Goal: Task Accomplishment & Management: Use online tool/utility

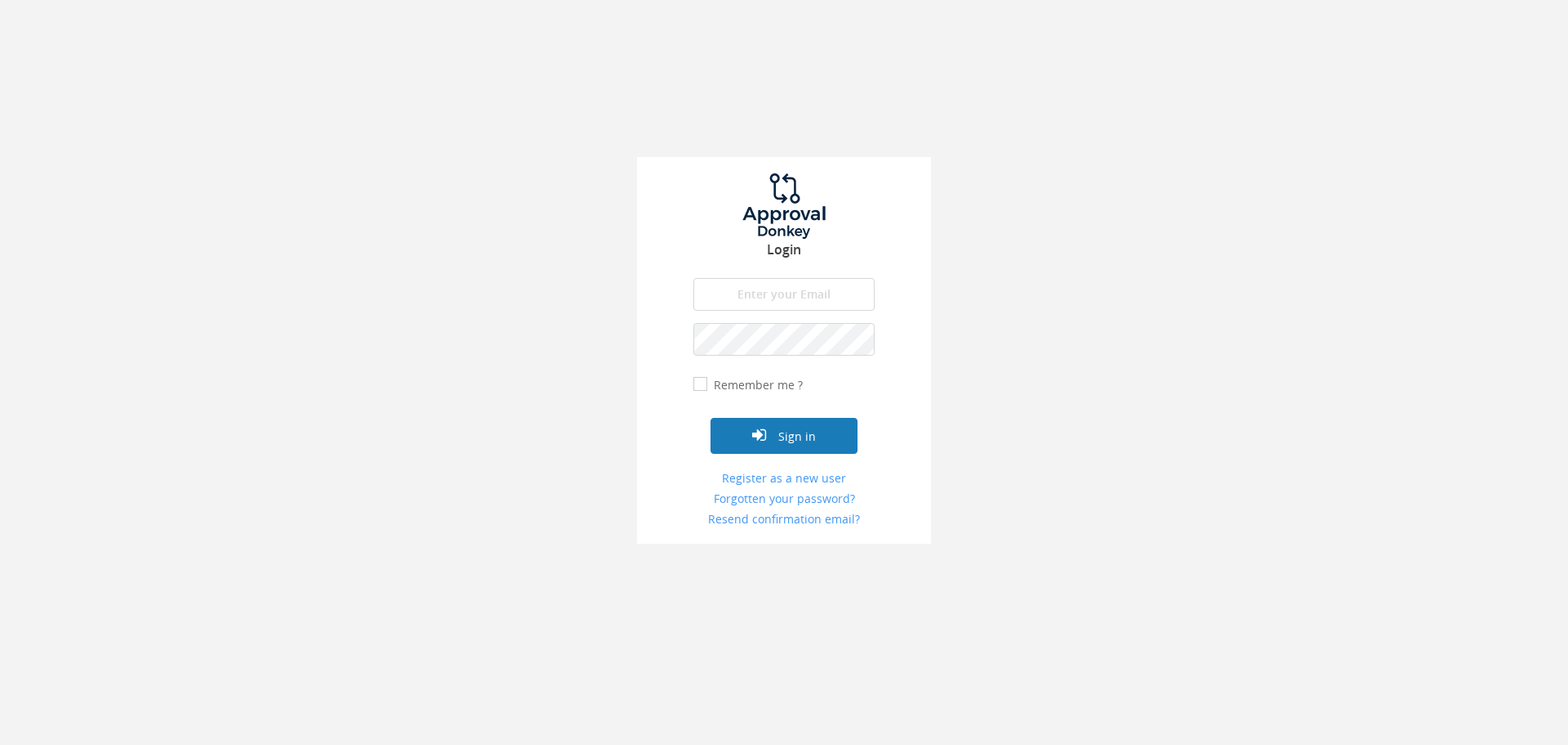
type input "[EMAIL_ADDRESS][DOMAIN_NAME]"
click at [776, 446] on button "Sign in" at bounding box center [784, 435] width 147 height 36
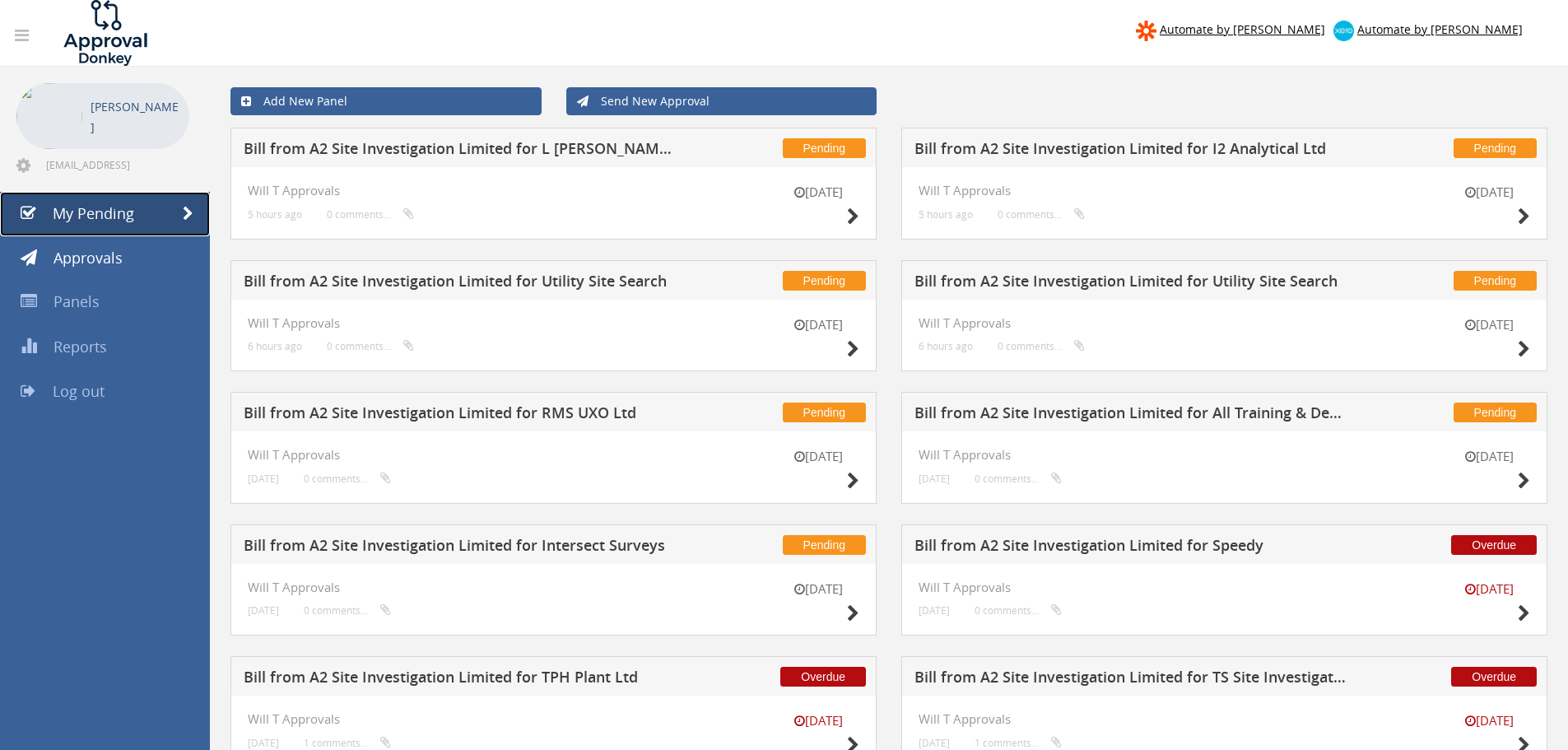
click at [69, 204] on span "My Pending" at bounding box center [93, 213] width 81 height 19
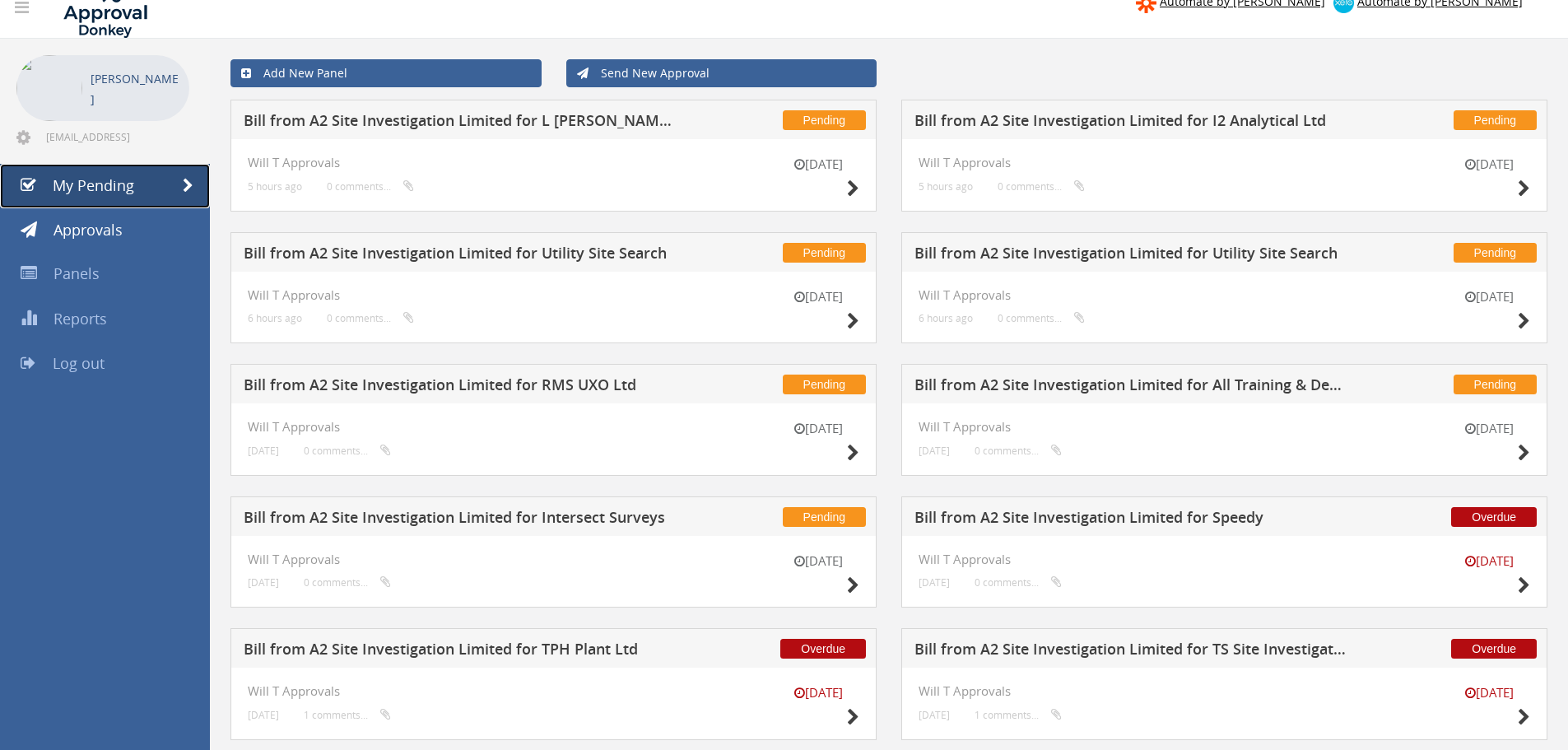
scroll to position [72, 0]
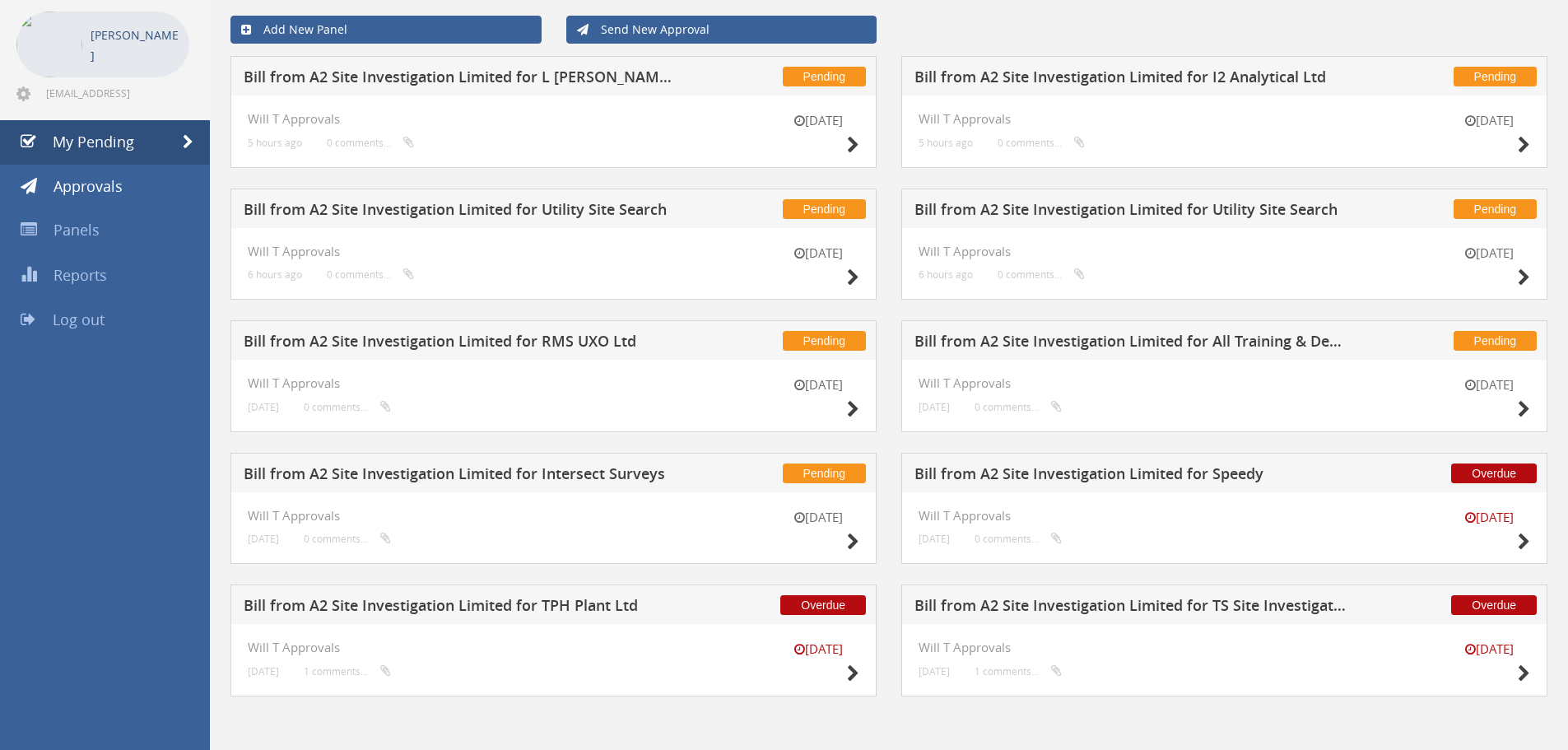
click at [1076, 597] on h5 "Bill from A2 Site Investigation Limited for TS Site Investigation Ltd" at bounding box center [1131, 607] width 434 height 20
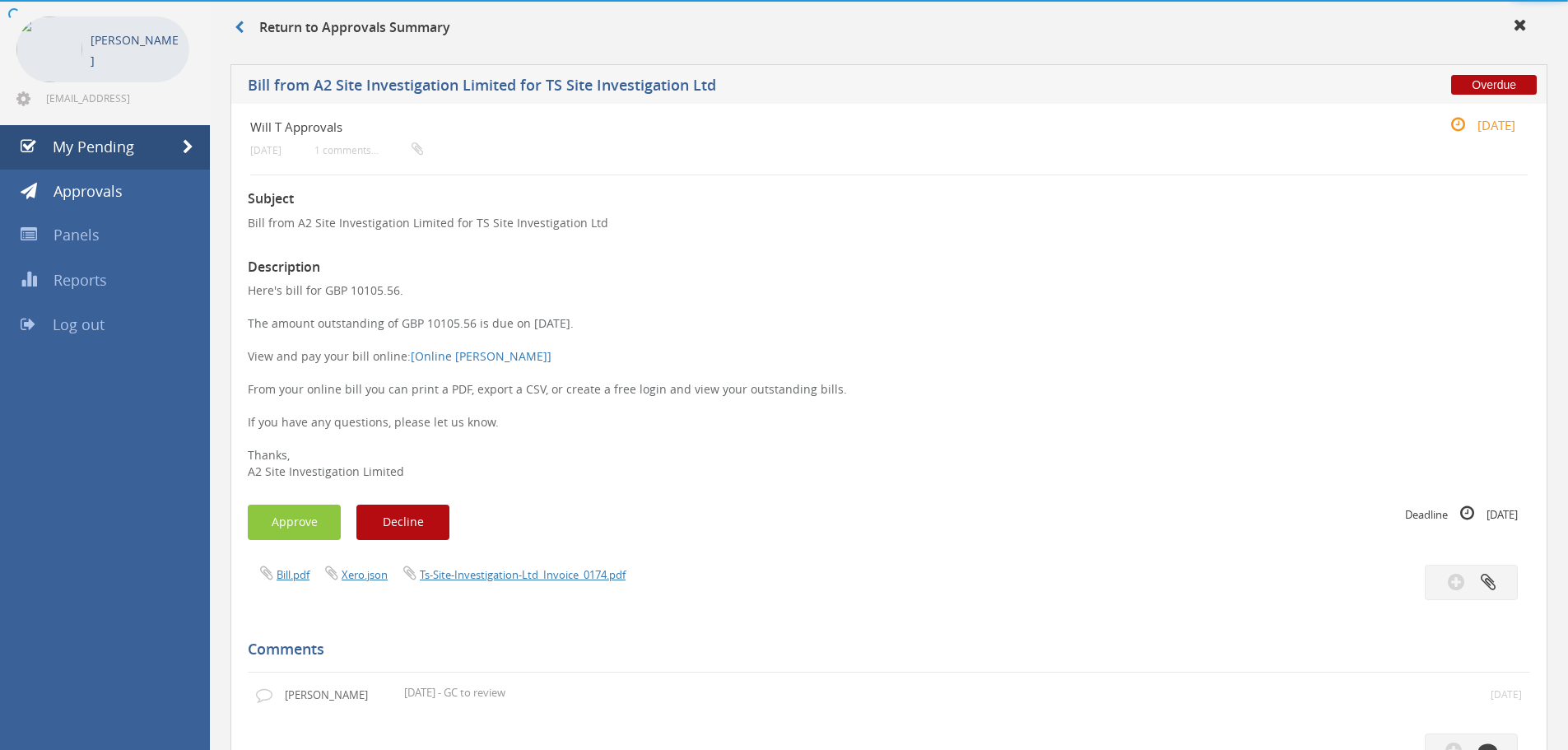
scroll to position [72, 0]
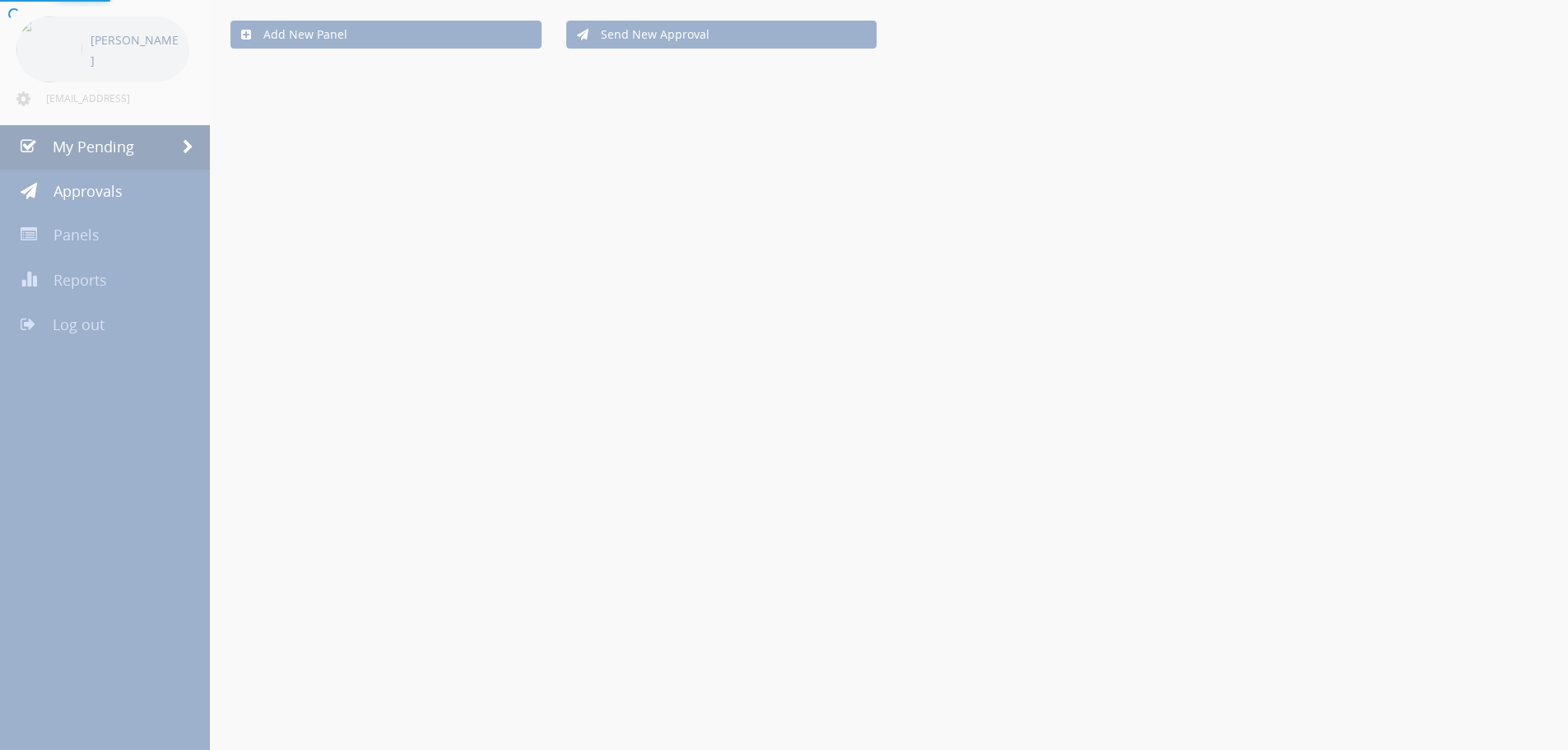
scroll to position [72, 0]
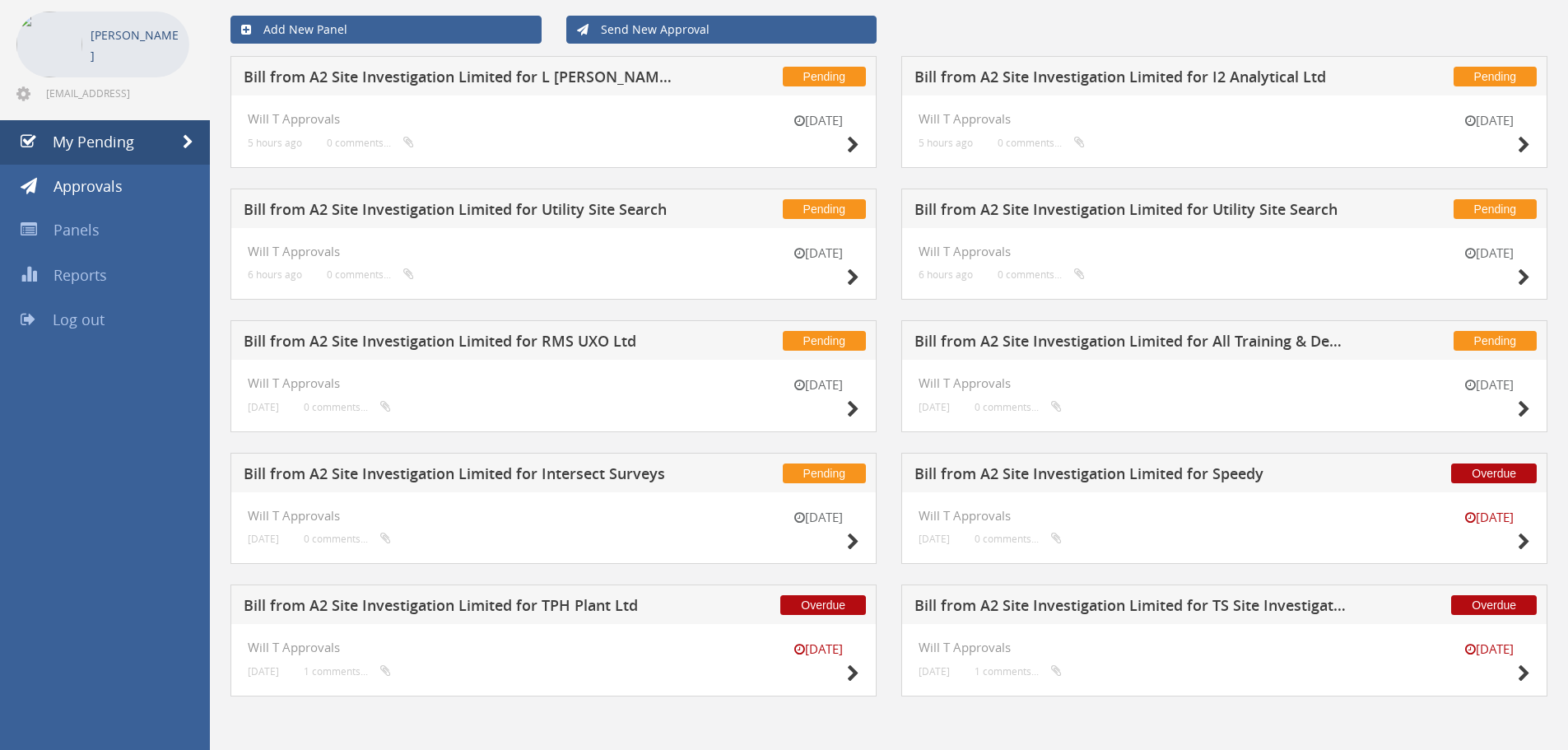
click at [1025, 466] on h5 "Bill from A2 Site Investigation Limited for Speedy" at bounding box center [1131, 476] width 434 height 20
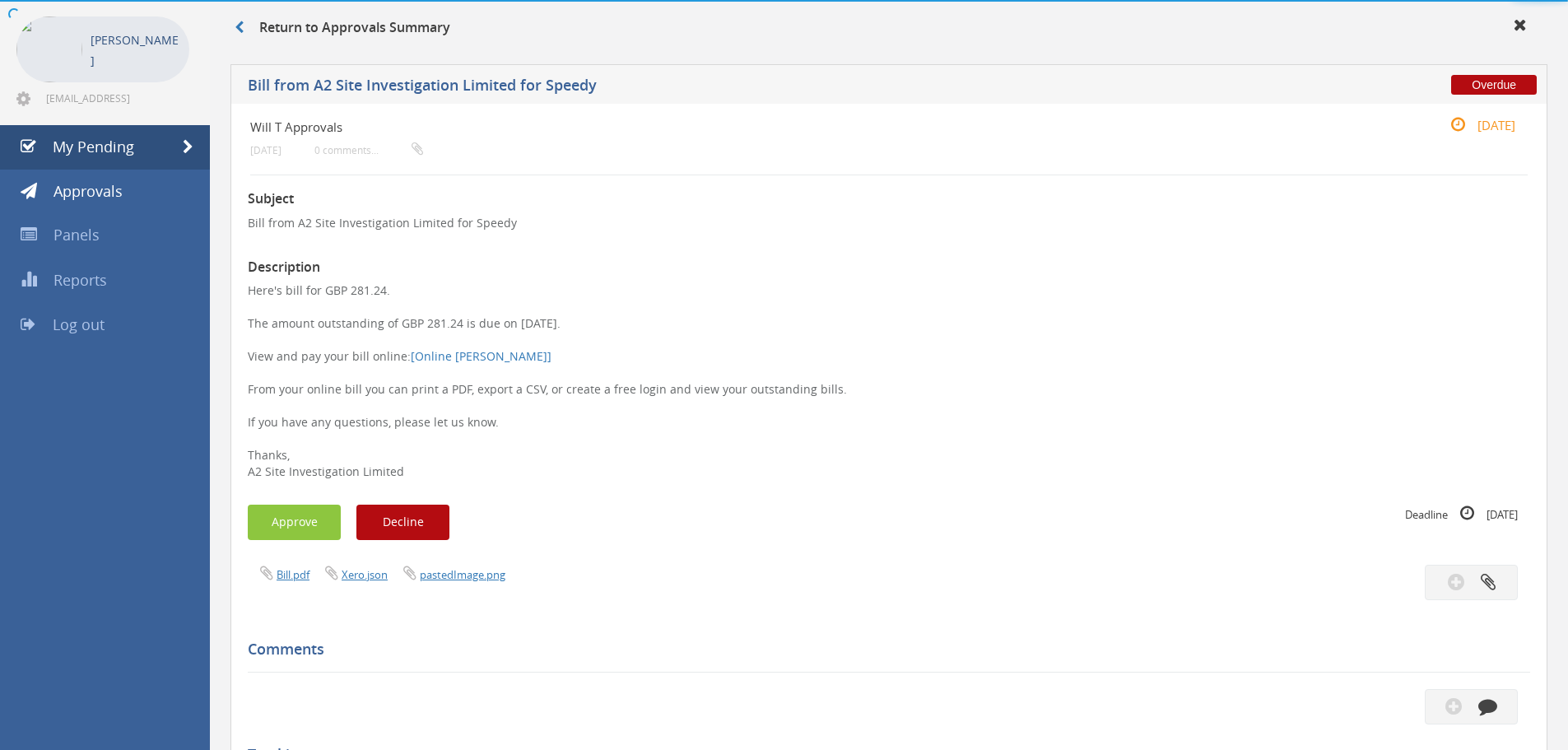
scroll to position [72, 0]
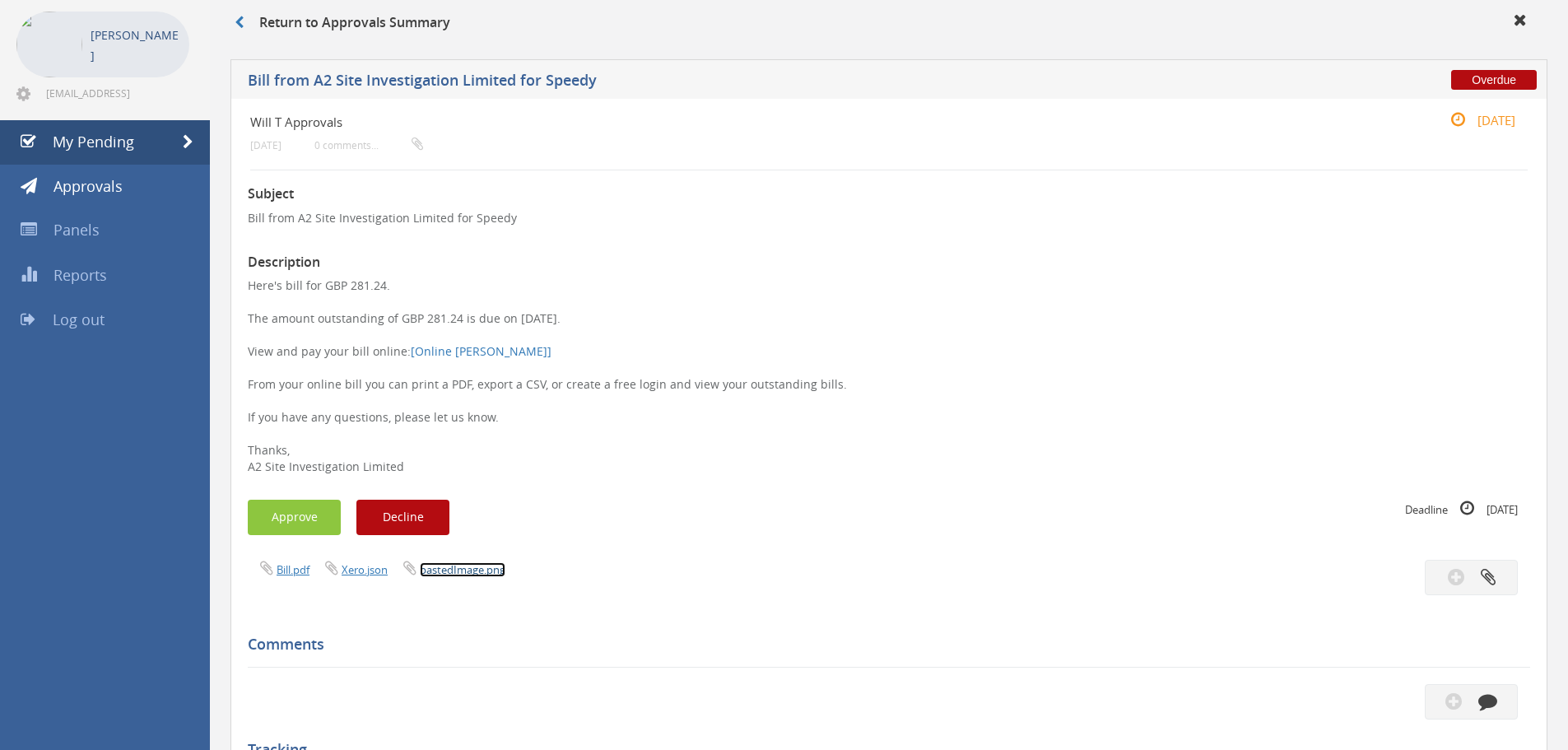
click at [476, 574] on link "pastedImage.png" at bounding box center [462, 569] width 85 height 15
click at [287, 573] on link "Bill.pdf" at bounding box center [293, 569] width 33 height 15
click at [358, 573] on link "Xero.json" at bounding box center [364, 569] width 47 height 15
click at [134, 133] on link "My Pending" at bounding box center [105, 142] width 210 height 45
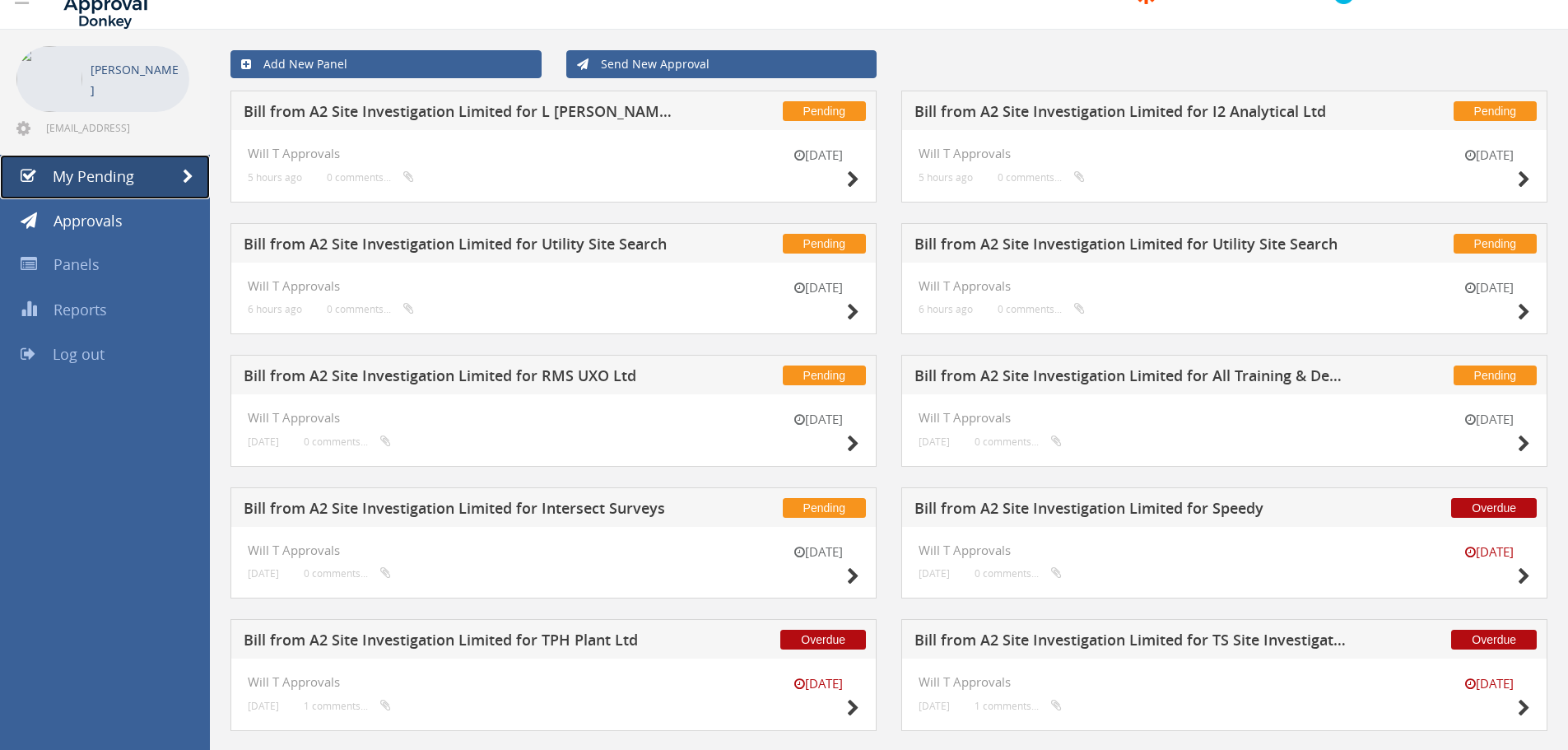
scroll to position [72, 0]
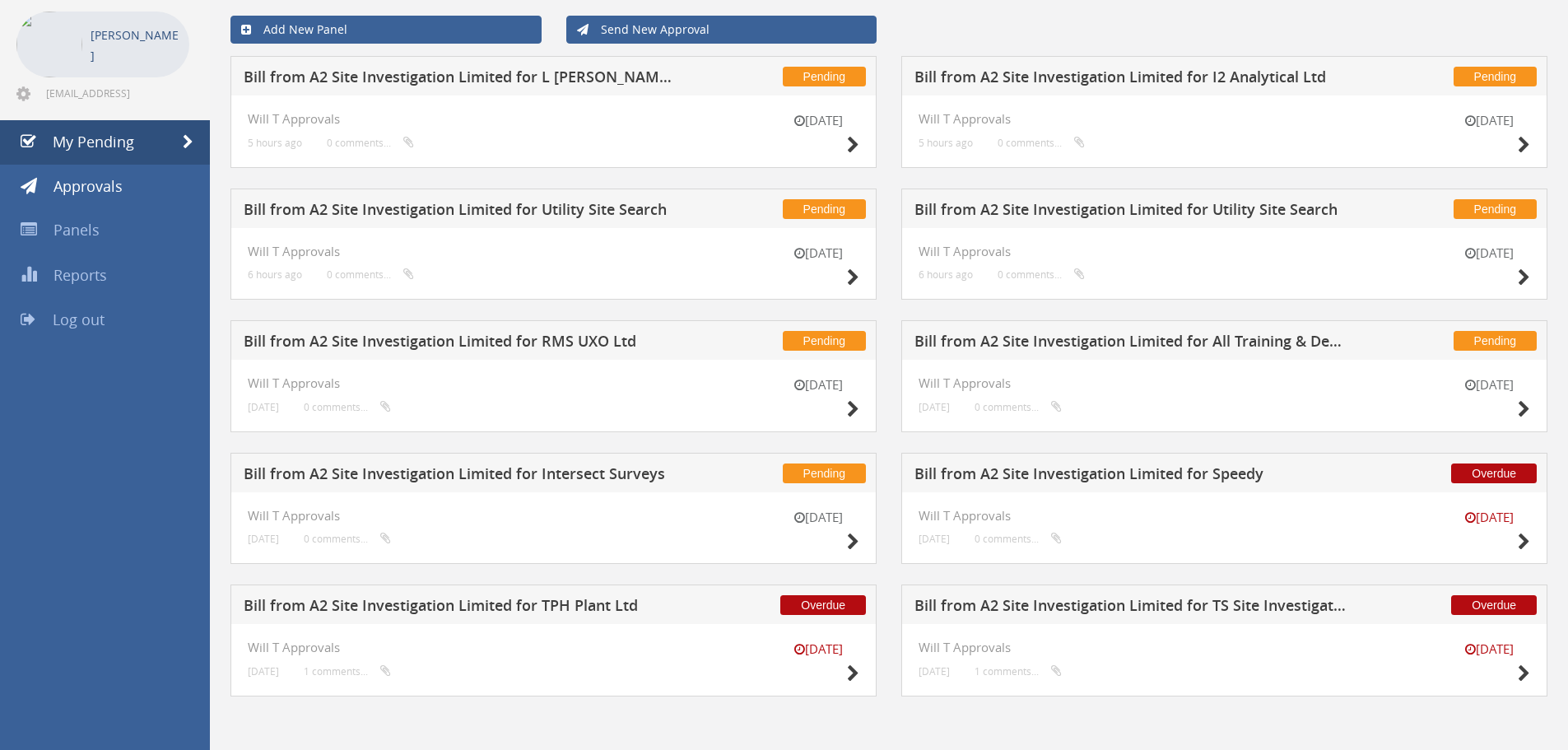
click at [536, 609] on h5 "Bill from A2 Site Investigation Limited for TPH Plant Ltd" at bounding box center [460, 607] width 434 height 20
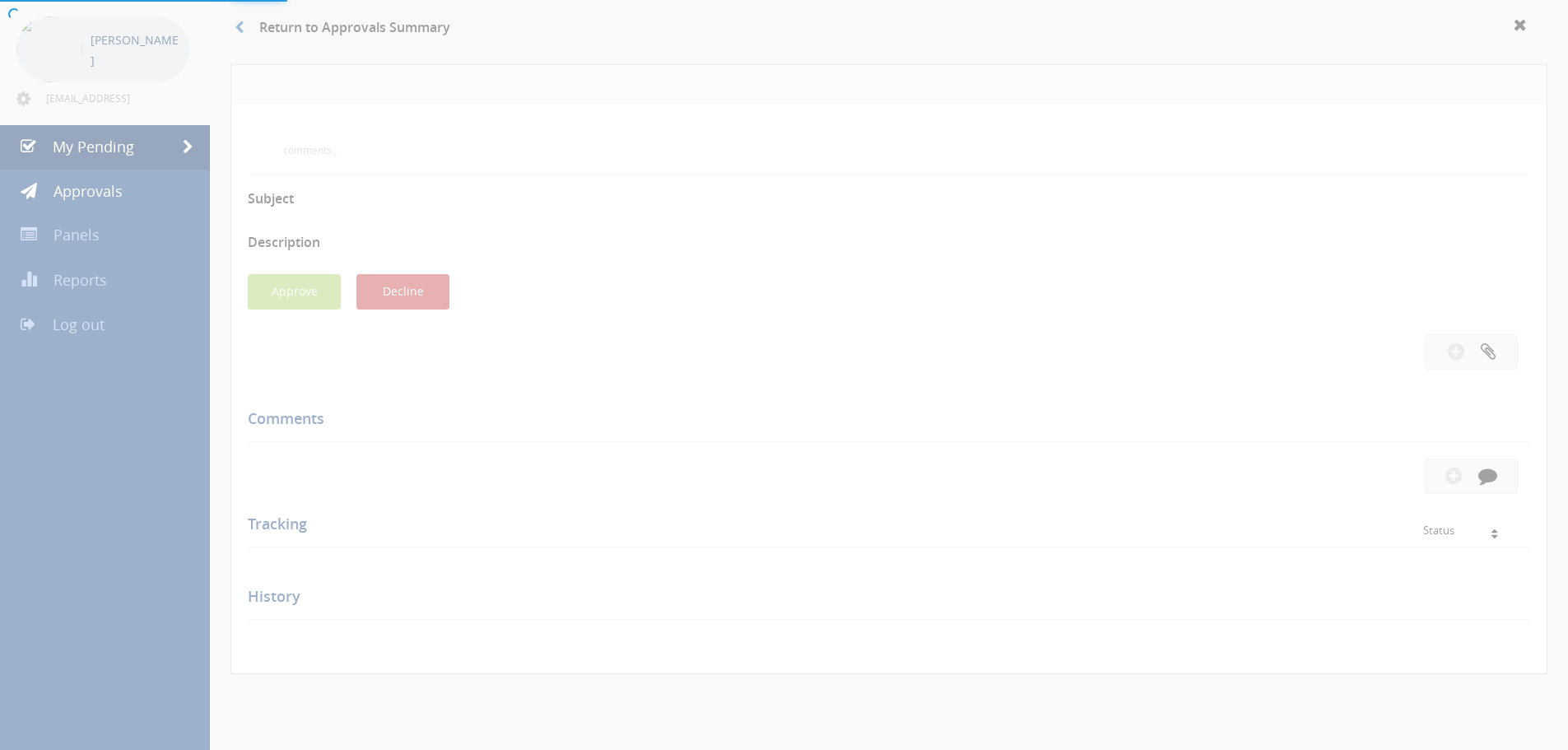
scroll to position [72, 0]
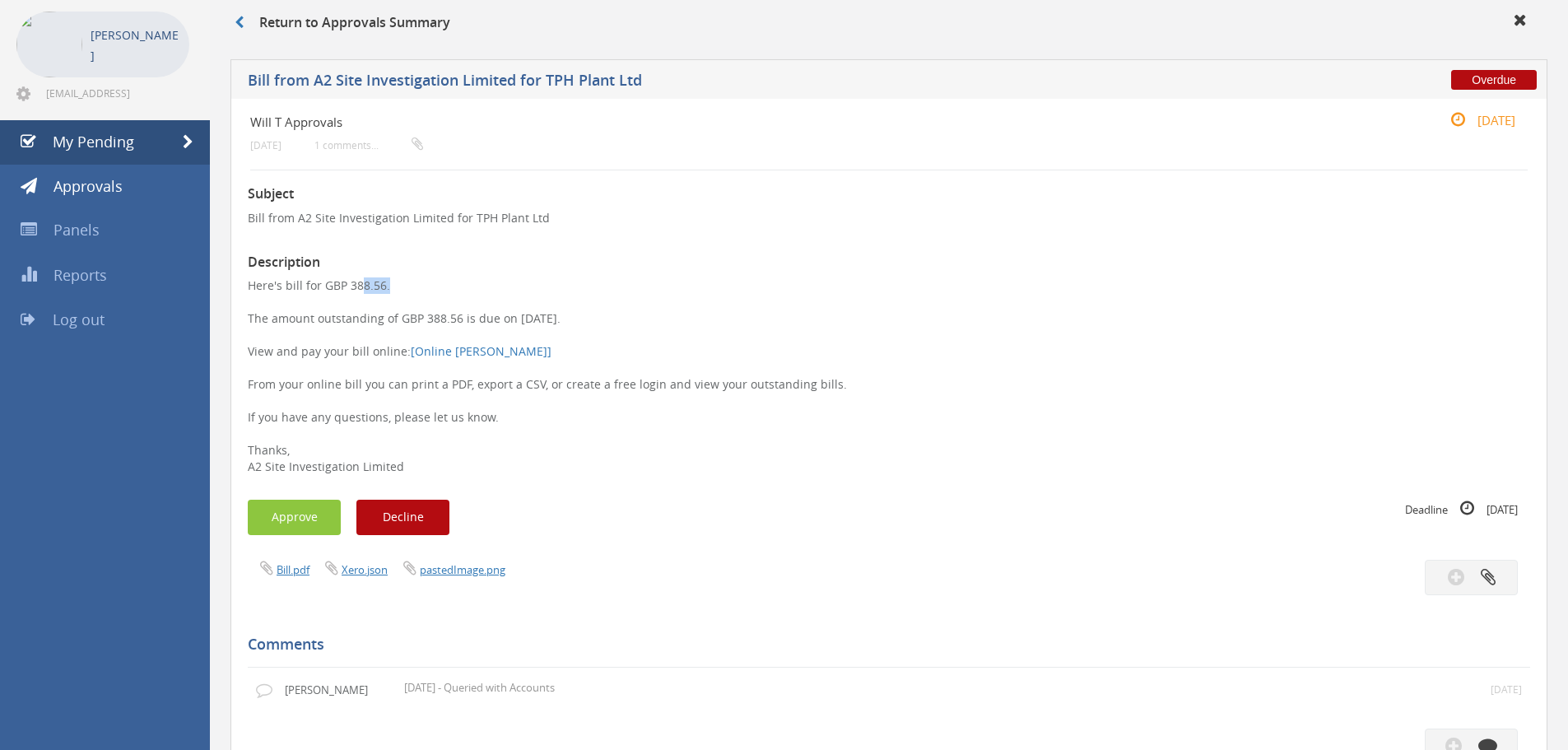
drag, startPoint x: 382, startPoint y: 286, endPoint x: 352, endPoint y: 284, distance: 30.1
click at [352, 284] on p "Here's bill for GBP 388.56. The amount outstanding of GBP 388.56 is due on [DAT…" at bounding box center [889, 376] width 1282 height 198
click at [349, 281] on div "Subject Bill from A2 Site Investigation Limited for TPH Plant Ltd Description H…" at bounding box center [889, 673] width 1282 height 1007
click at [461, 262] on h3 "Description" at bounding box center [889, 262] width 1282 height 15
click at [305, 570] on link "Bill.pdf" at bounding box center [293, 569] width 33 height 15
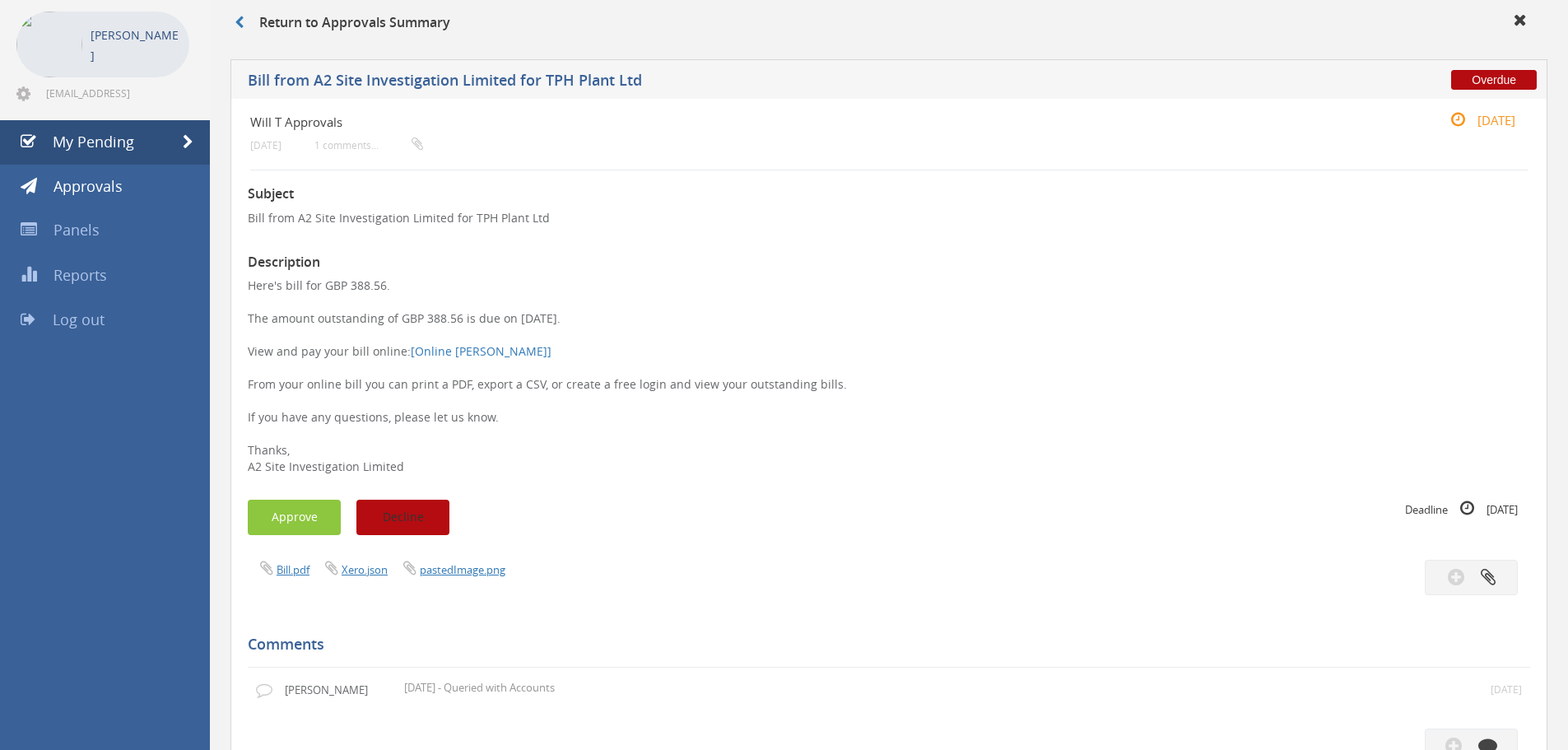
click at [406, 523] on button "Decline" at bounding box center [403, 516] width 93 height 36
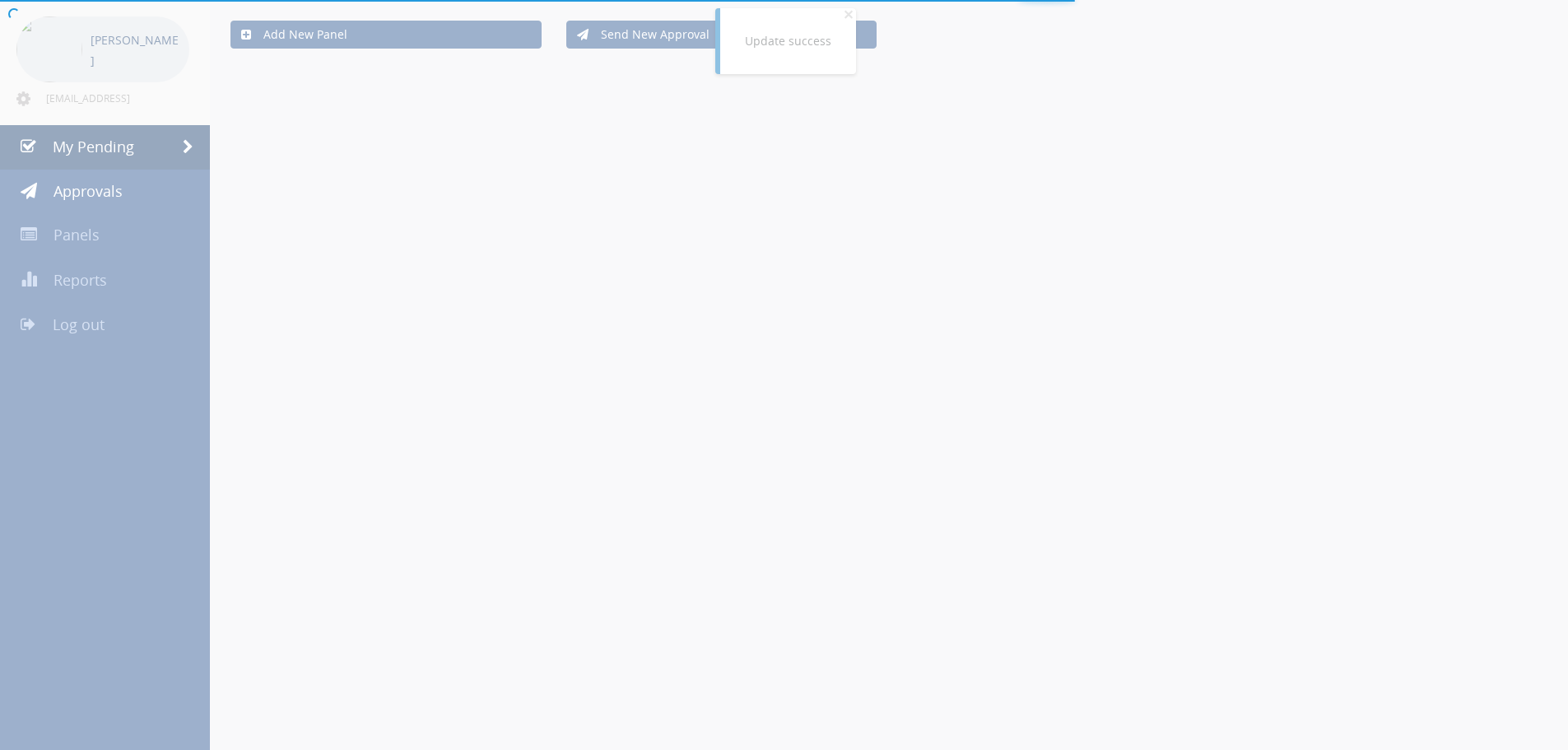
scroll to position [72, 0]
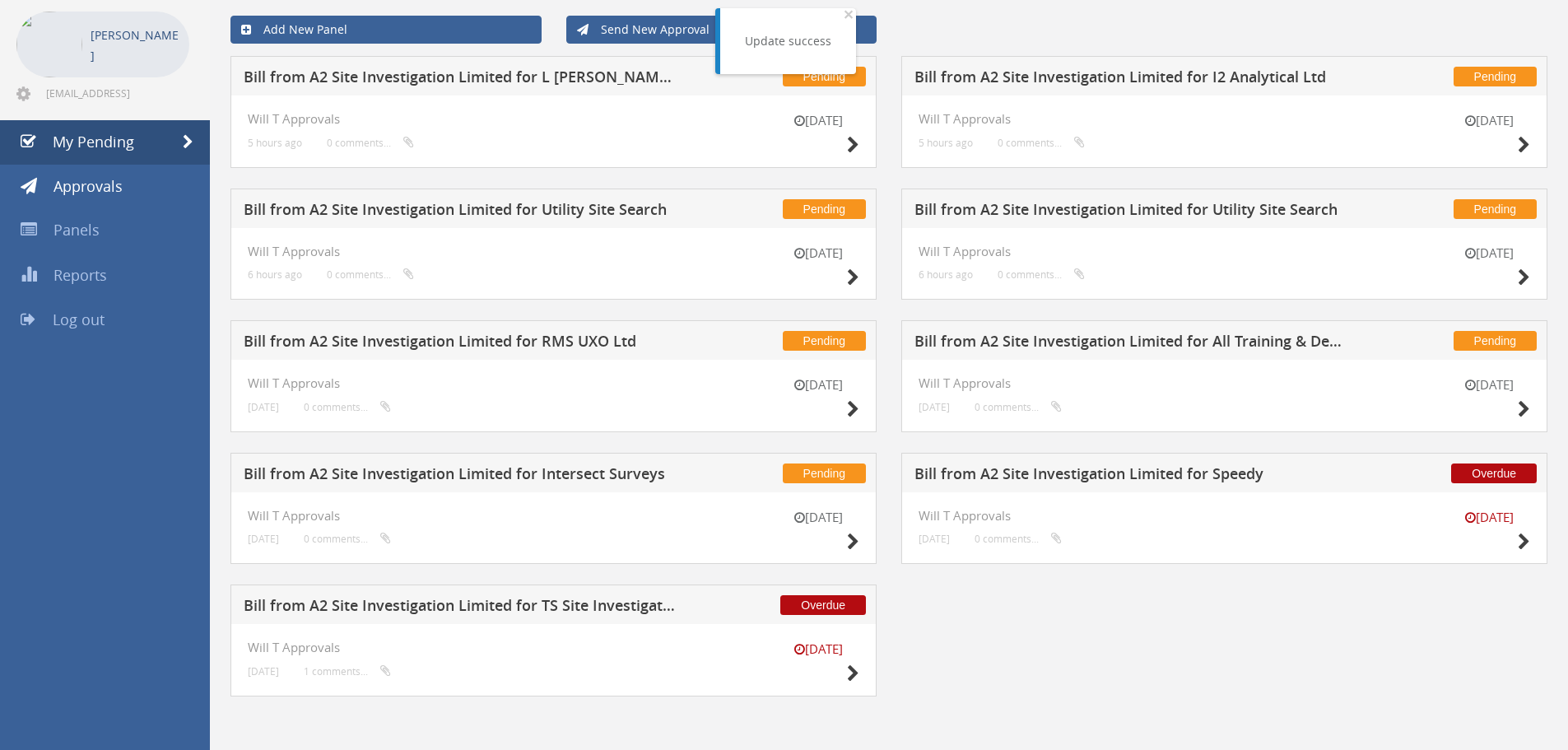
click at [1072, 470] on h5 "Bill from A2 Site Investigation Limited for Speedy" at bounding box center [1131, 476] width 434 height 20
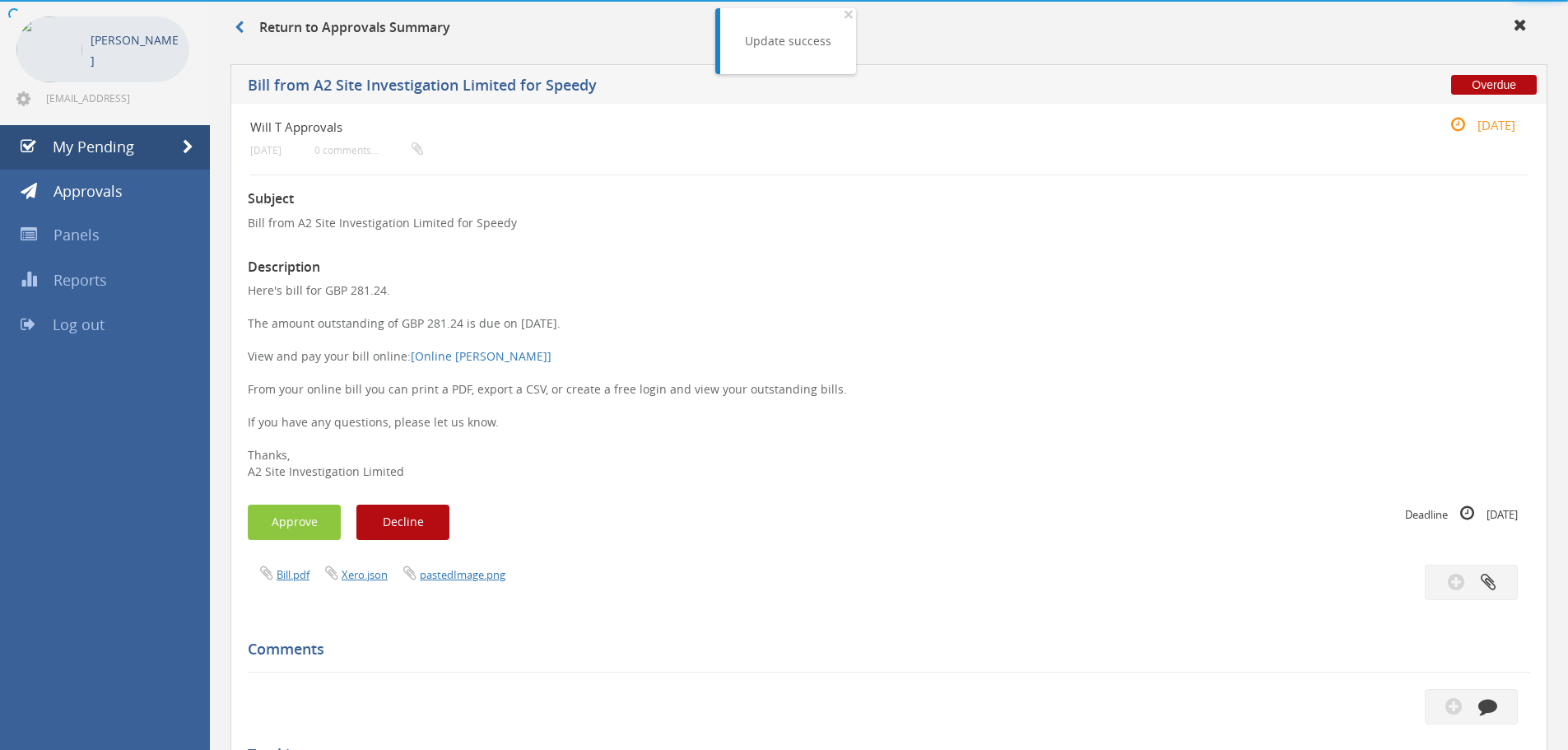
scroll to position [72, 0]
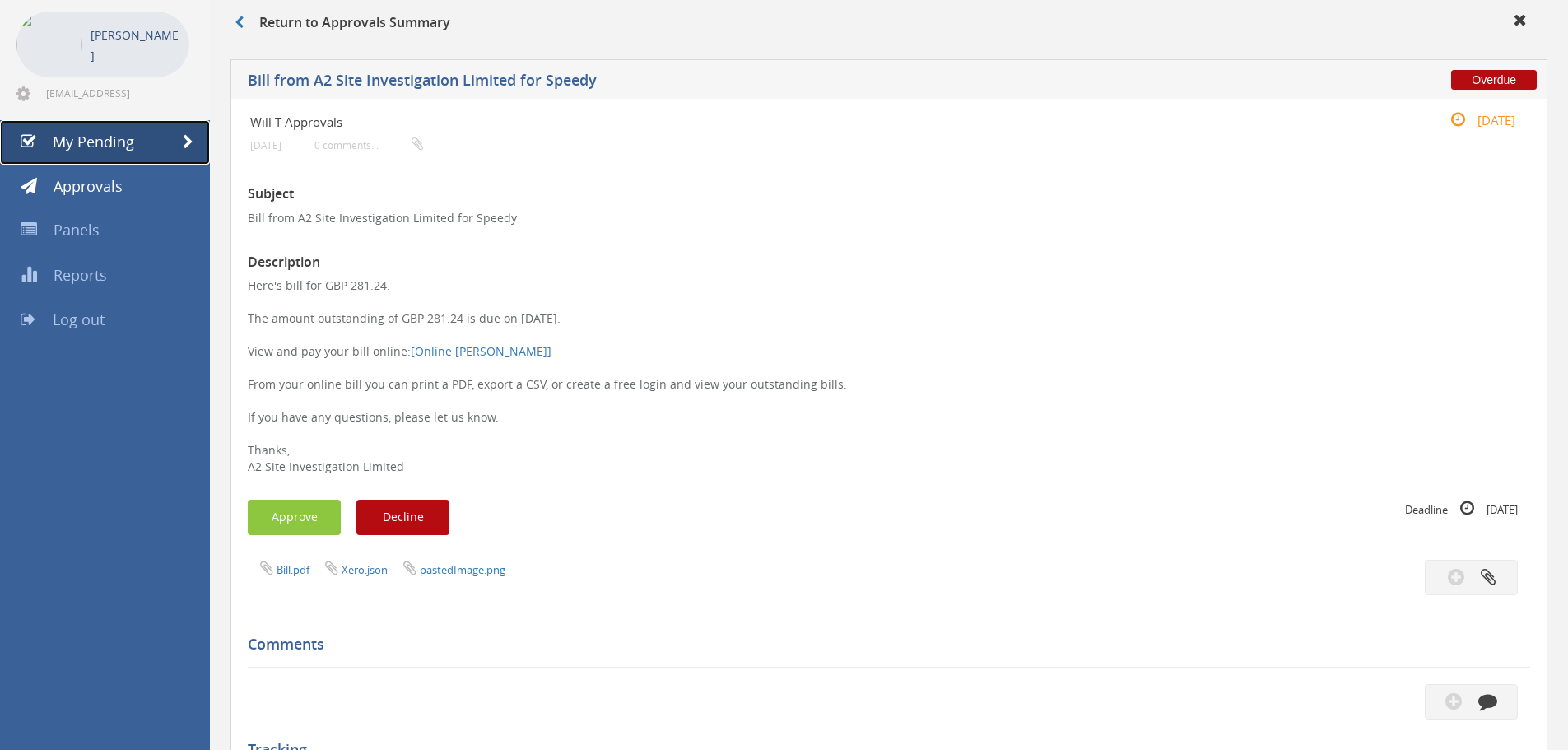
click at [75, 138] on span "My Pending" at bounding box center [93, 141] width 81 height 19
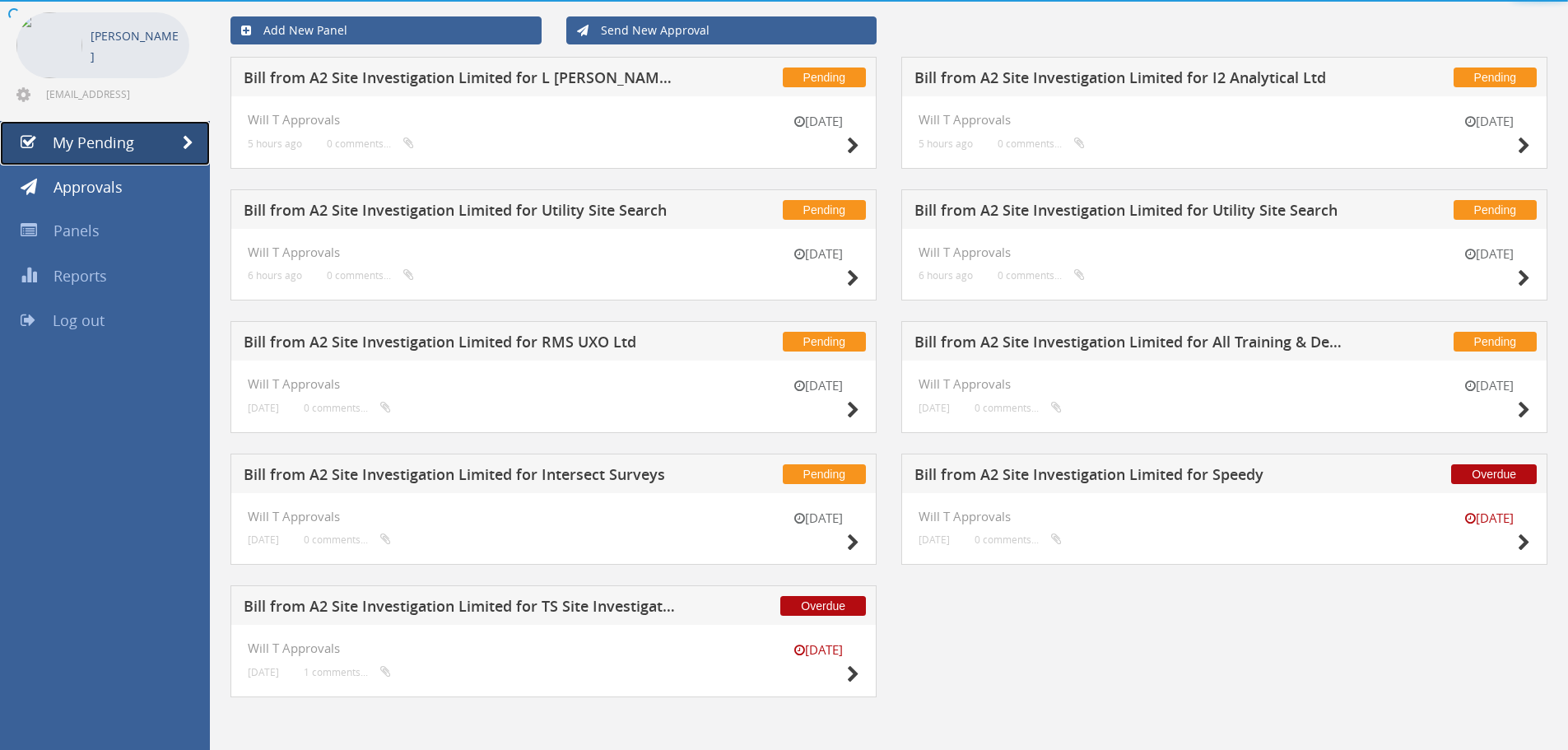
scroll to position [72, 0]
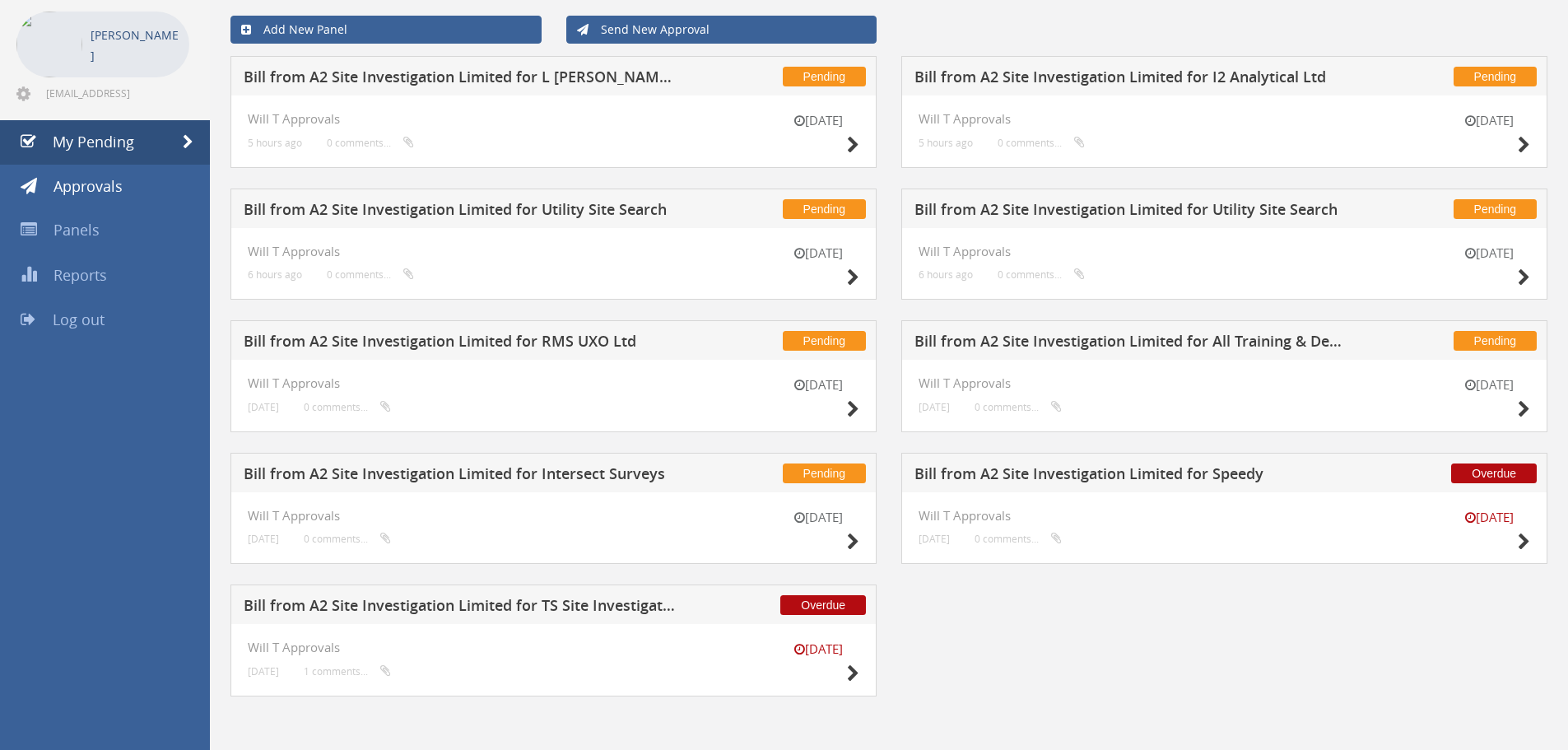
click at [1127, 472] on h5 "Bill from A2 Site Investigation Limited for Speedy" at bounding box center [1131, 476] width 434 height 20
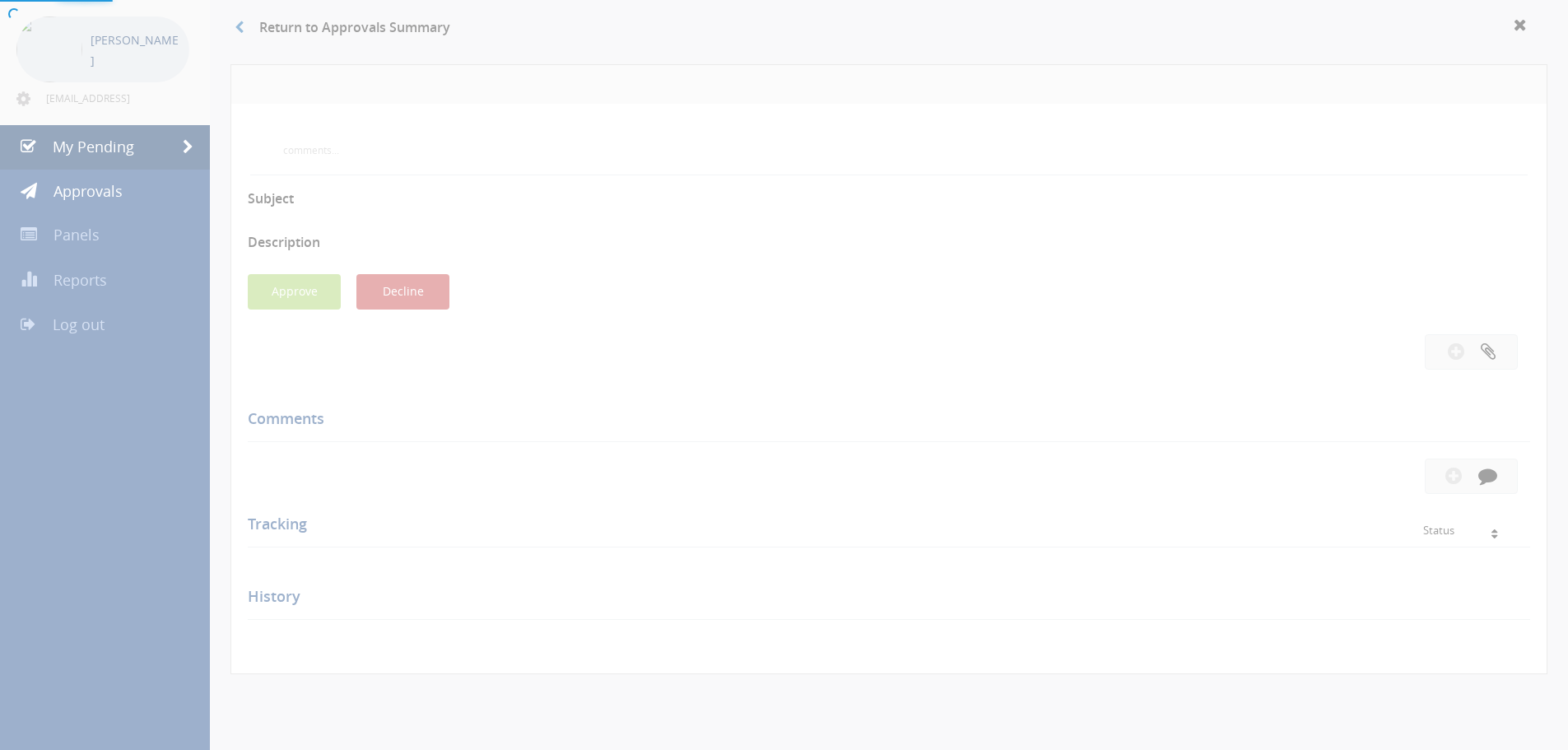
scroll to position [72, 0]
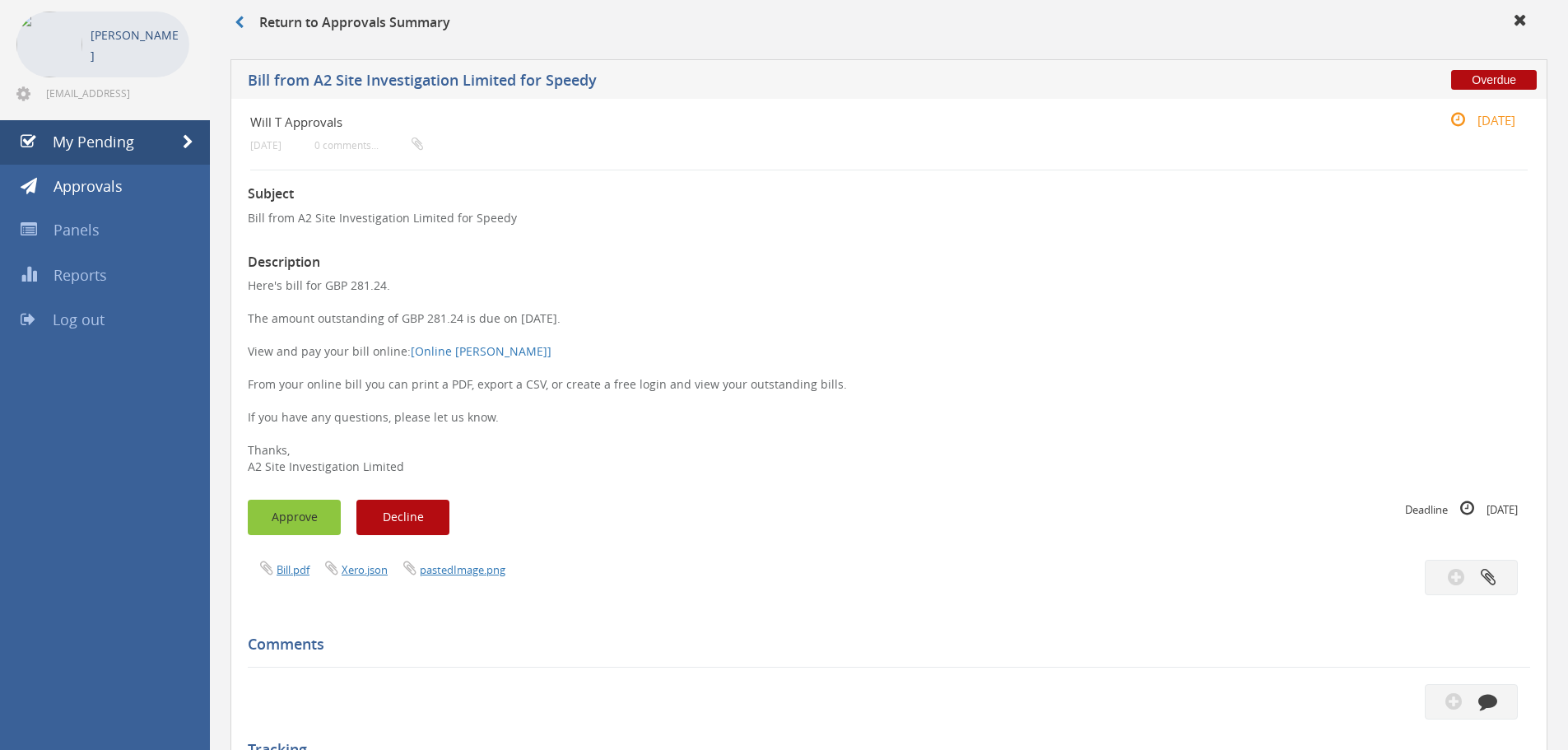
click at [319, 508] on button "Approve" at bounding box center [295, 516] width 93 height 36
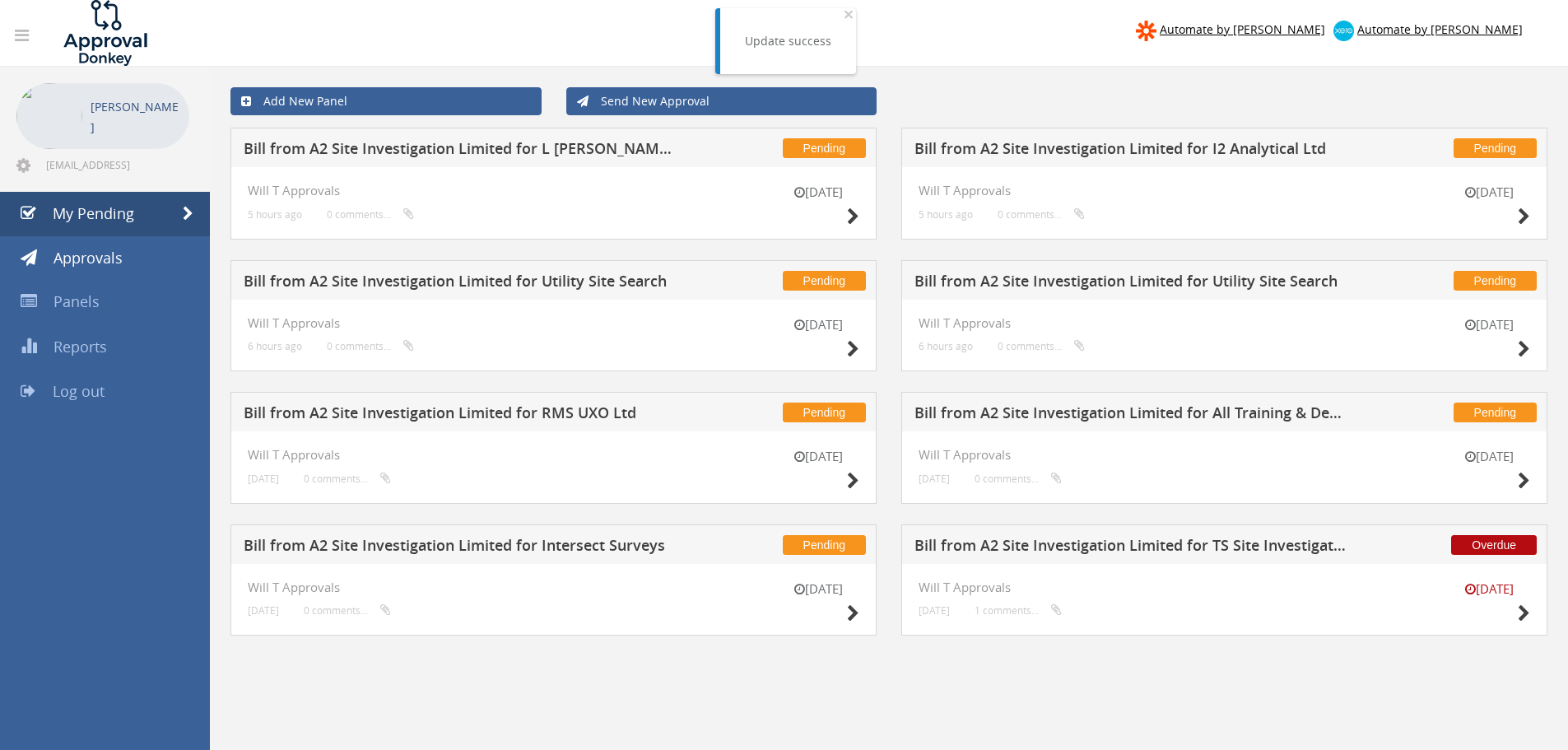
click at [613, 149] on h5 "Bill from A2 Site Investigation Limited for L [PERSON_NAME] Plant" at bounding box center [460, 150] width 434 height 20
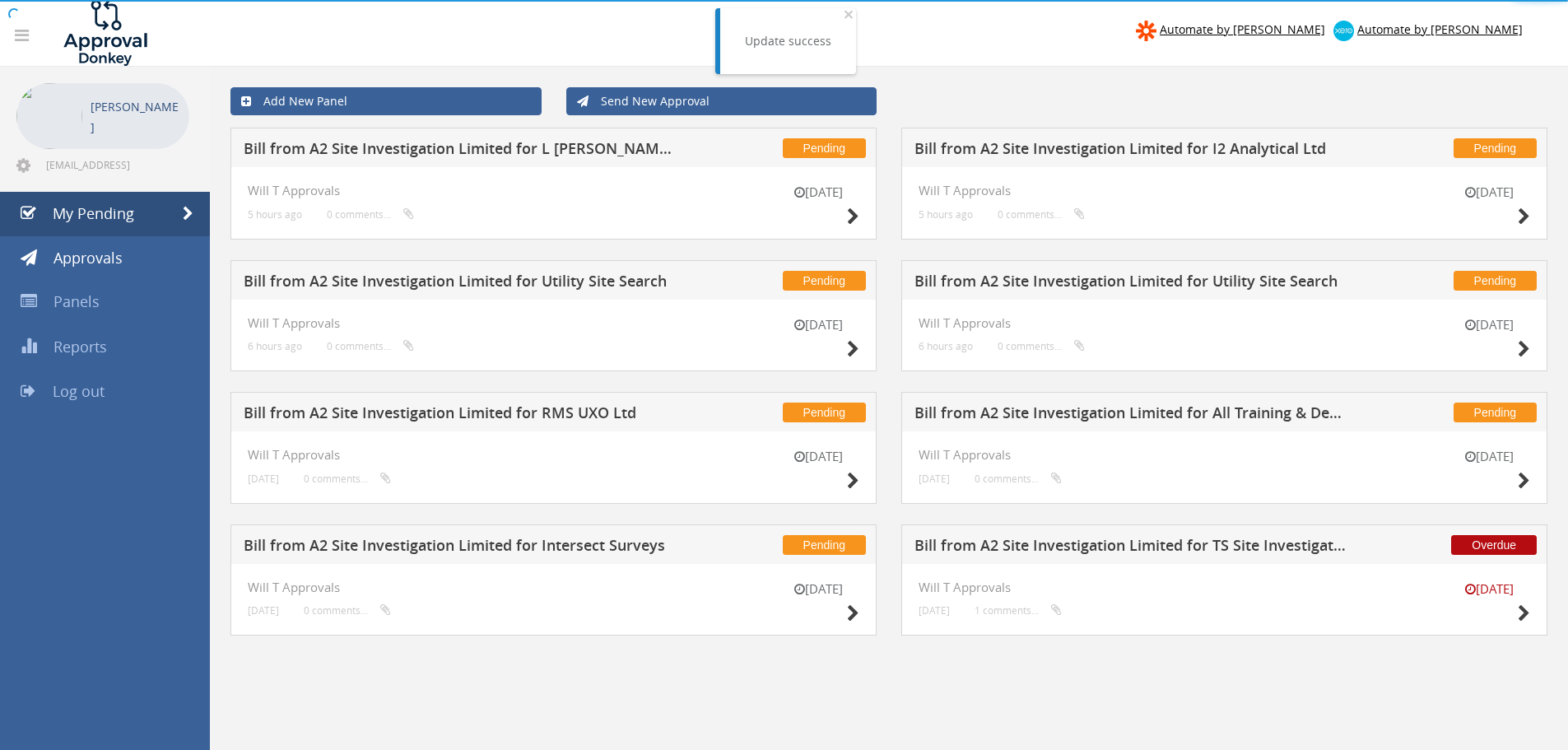
click at [1157, 181] on div "[DATE] Will T Approvals 5 hours ago 0 comments..." at bounding box center [1224, 203] width 646 height 73
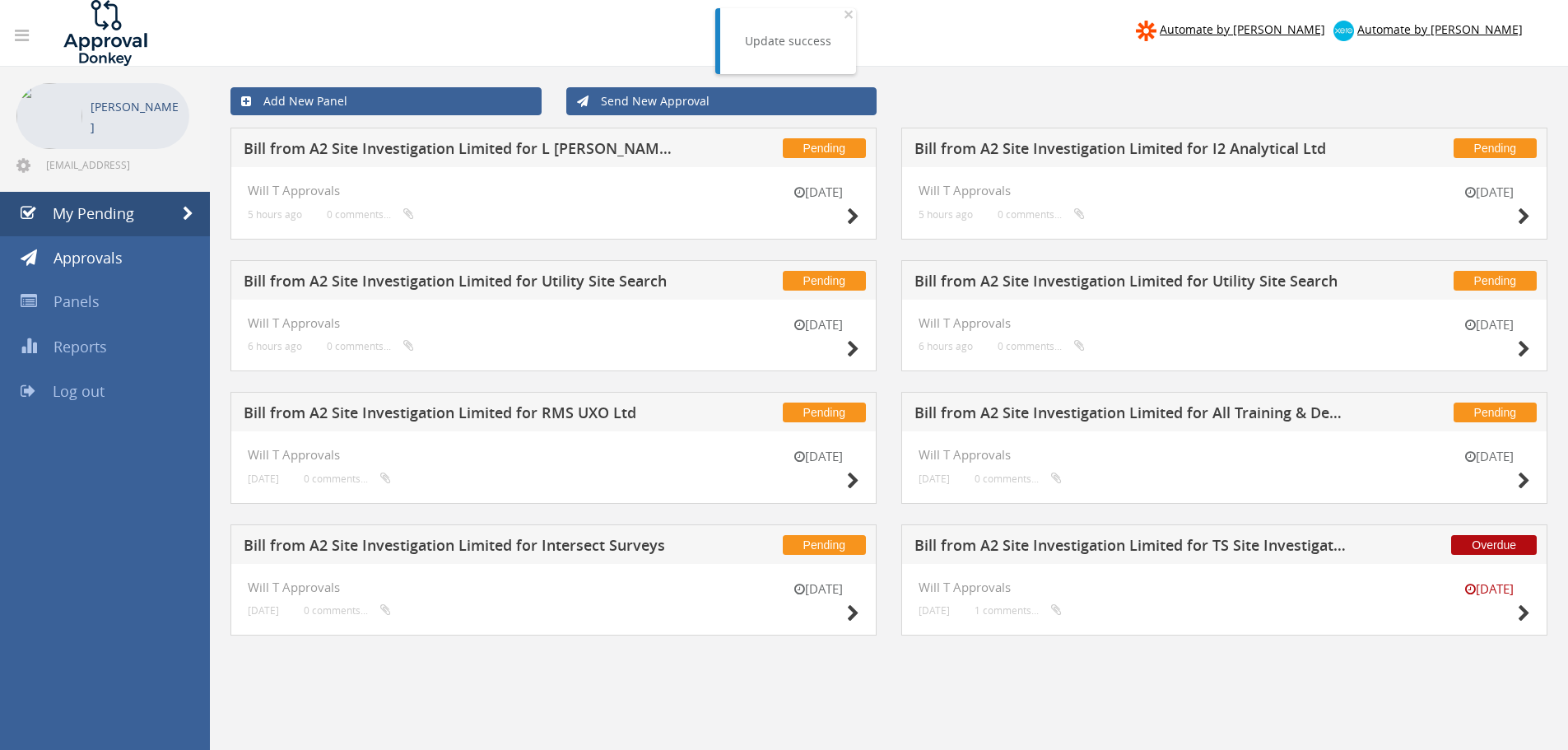
click at [1178, 127] on div "Add New Panel Send New Approval" at bounding box center [889, 101] width 1341 height 52
click at [1176, 144] on h5 "Bill from A2 Site Investigation Limited for I2 Analytical Ltd" at bounding box center [1131, 150] width 434 height 20
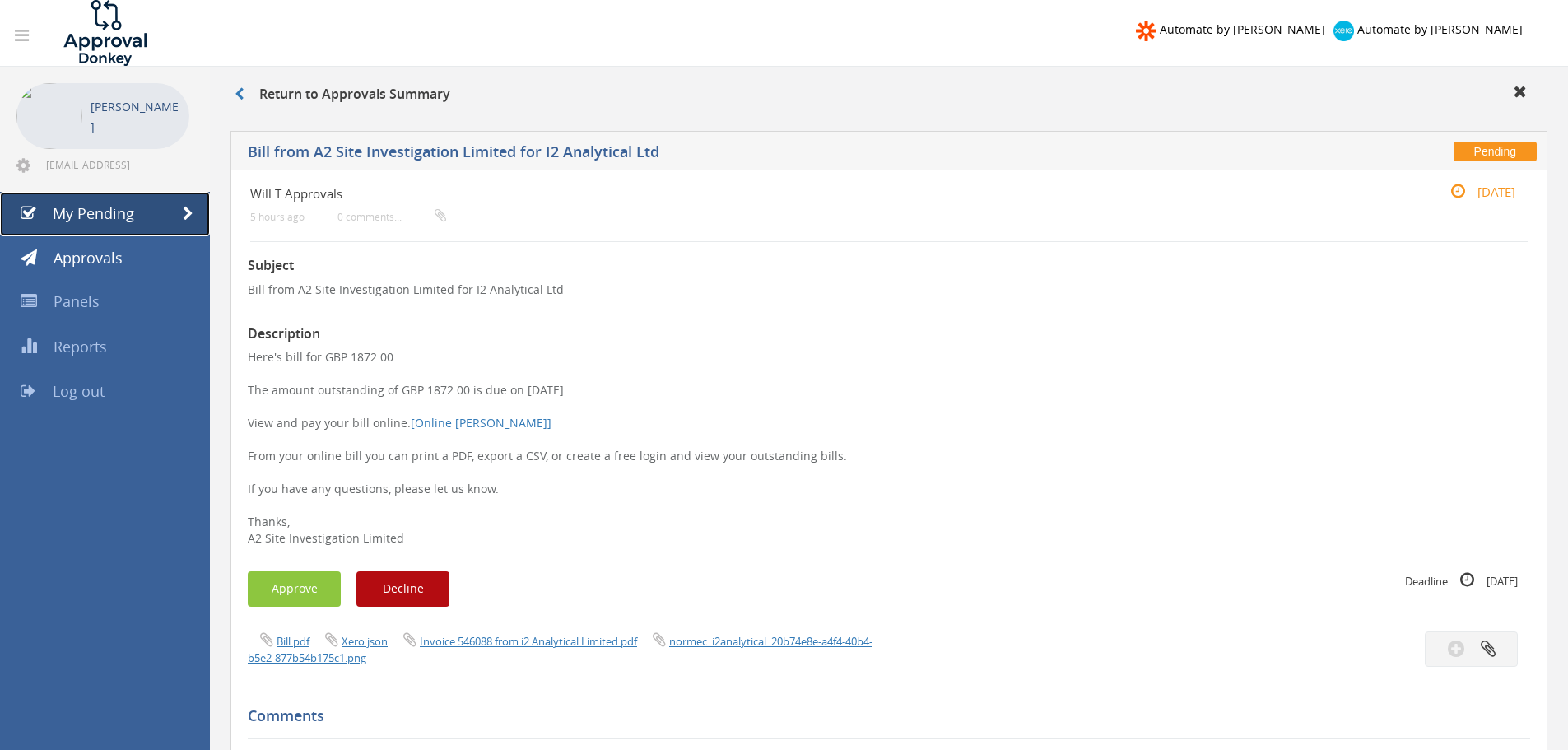
click at [168, 202] on link "My Pending" at bounding box center [105, 214] width 210 height 45
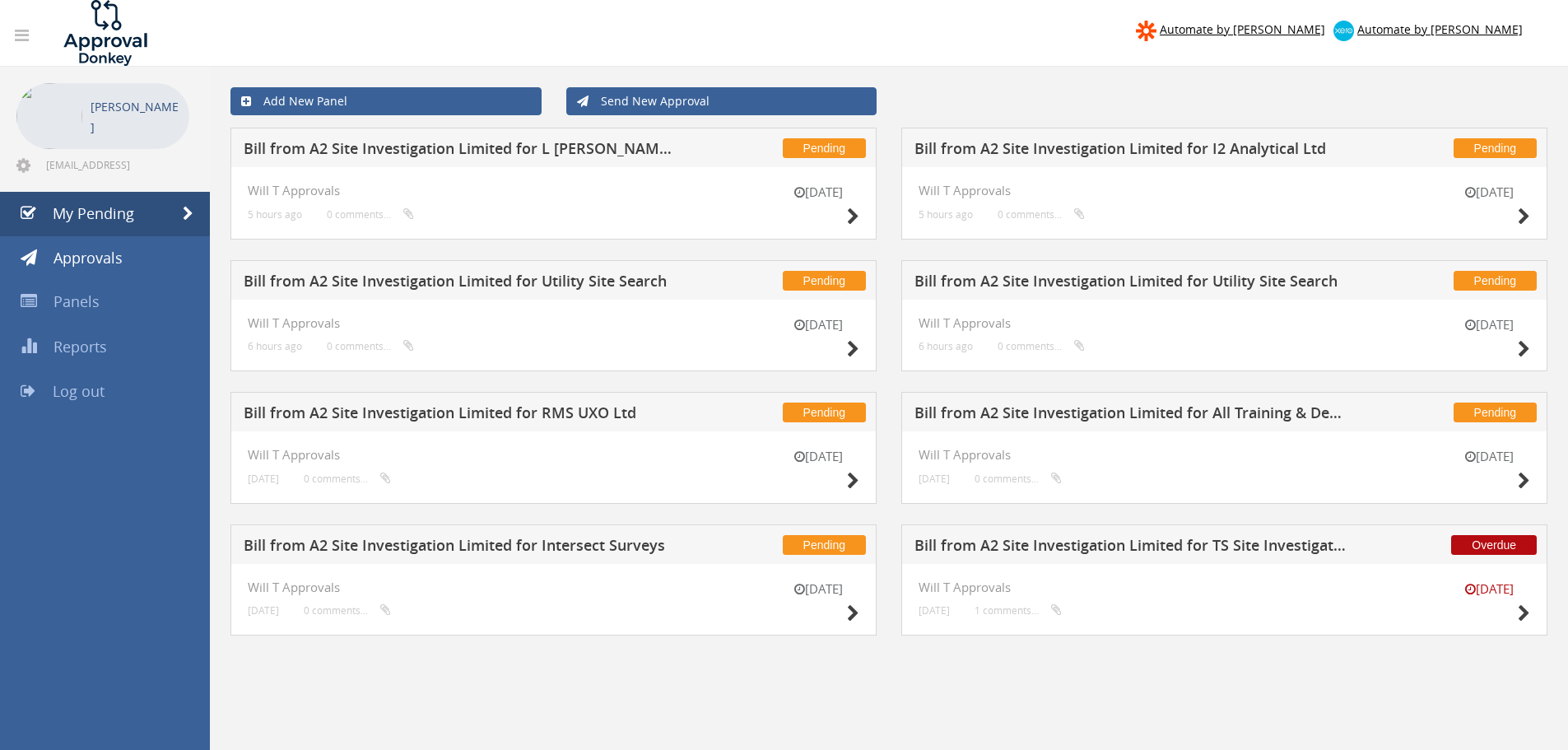
click at [475, 281] on h5 "Bill from A2 Site Investigation Limited for Utility Site Search" at bounding box center [460, 283] width 434 height 20
click at [583, 412] on h5 "Bill from A2 Site Investigation Limited for RMS UXO Ltd" at bounding box center [460, 415] width 434 height 20
click at [1103, 405] on h5 "Bill from A2 Site Investigation Limited for All Training & Development Ltd" at bounding box center [1131, 415] width 434 height 20
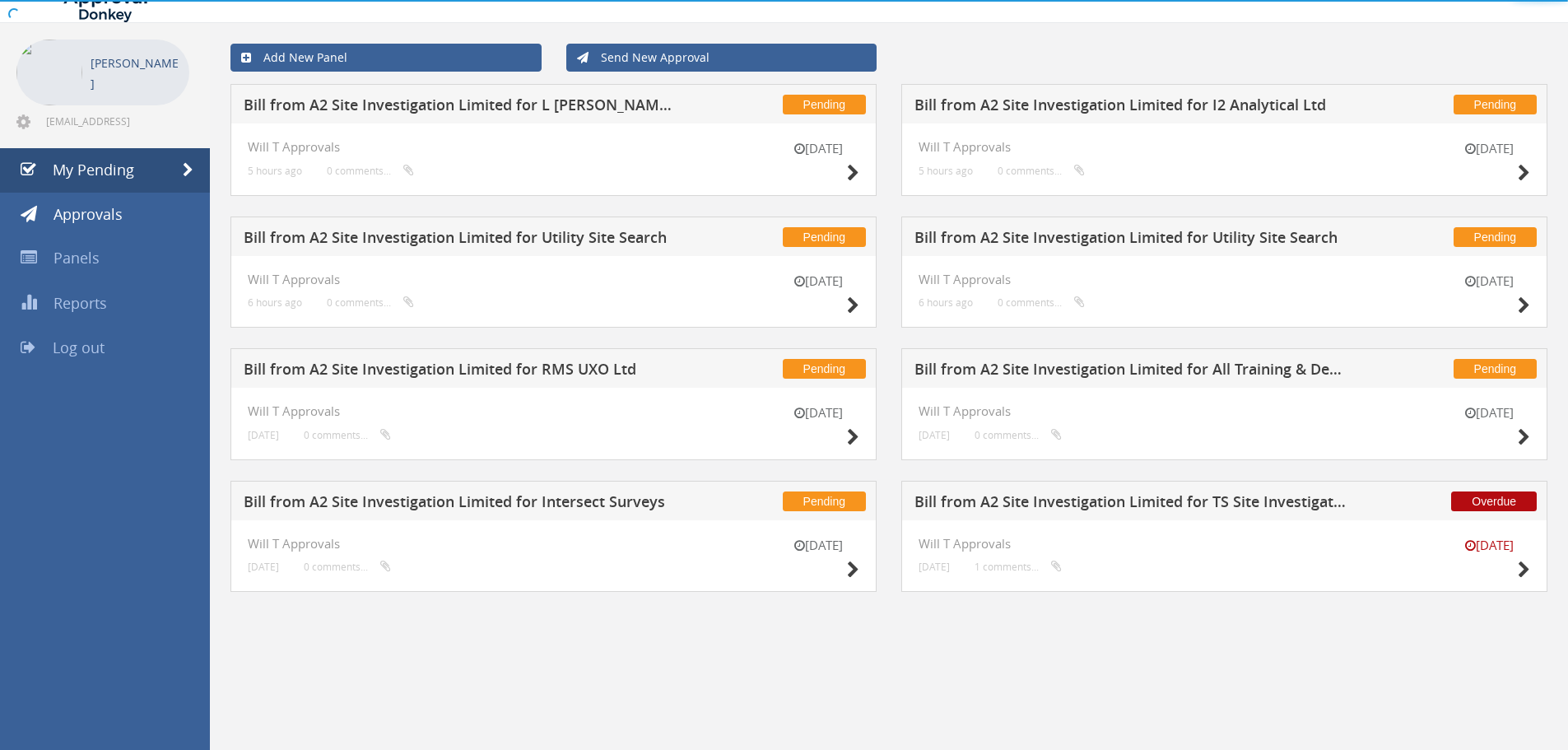
scroll to position [67, 0]
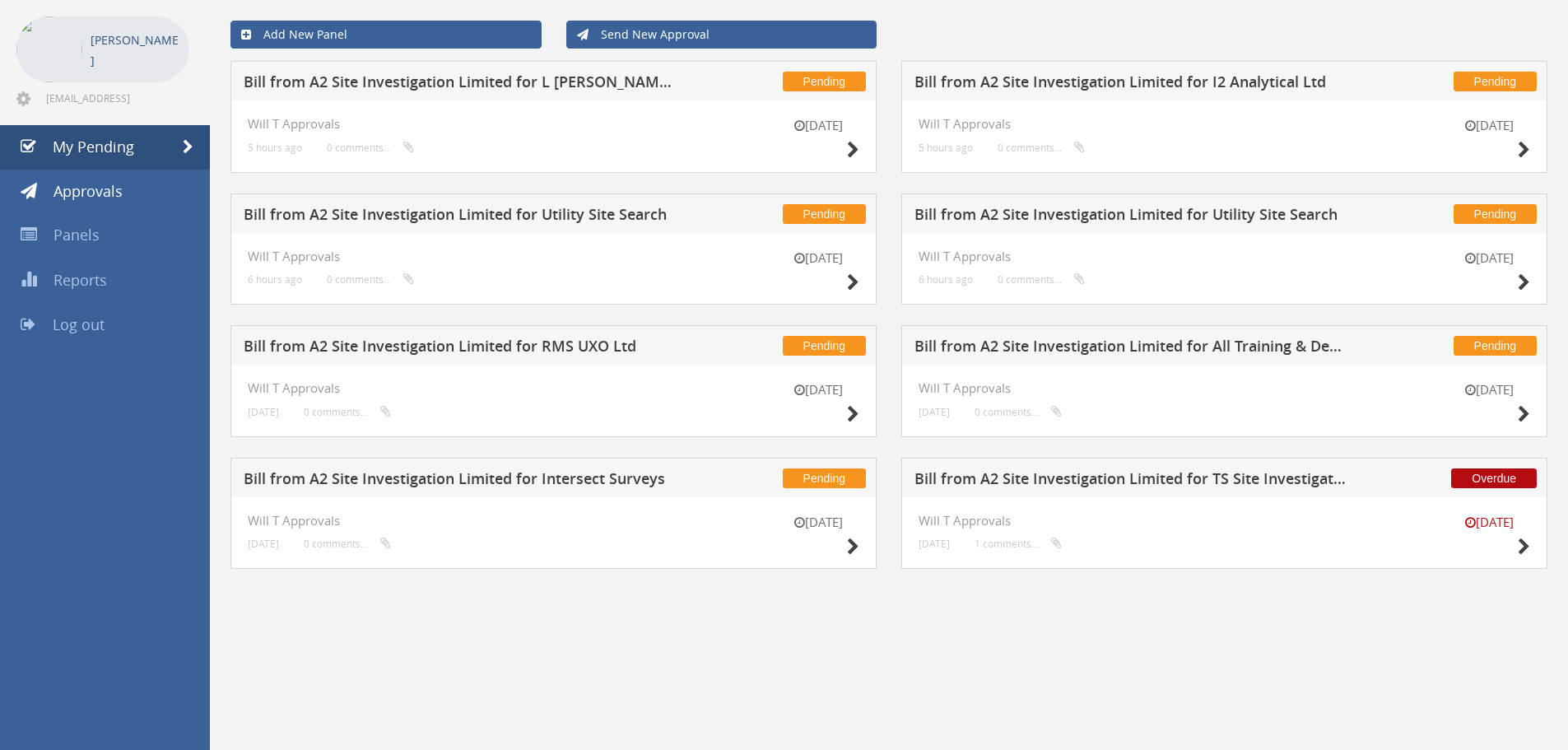
click at [610, 482] on h5 "Bill from A2 Site Investigation Limited for Intersect Surveys" at bounding box center [460, 481] width 434 height 20
click at [487, 484] on h5 "Bill from A2 Site Investigation Limited for Intersect Surveys" at bounding box center [460, 481] width 434 height 20
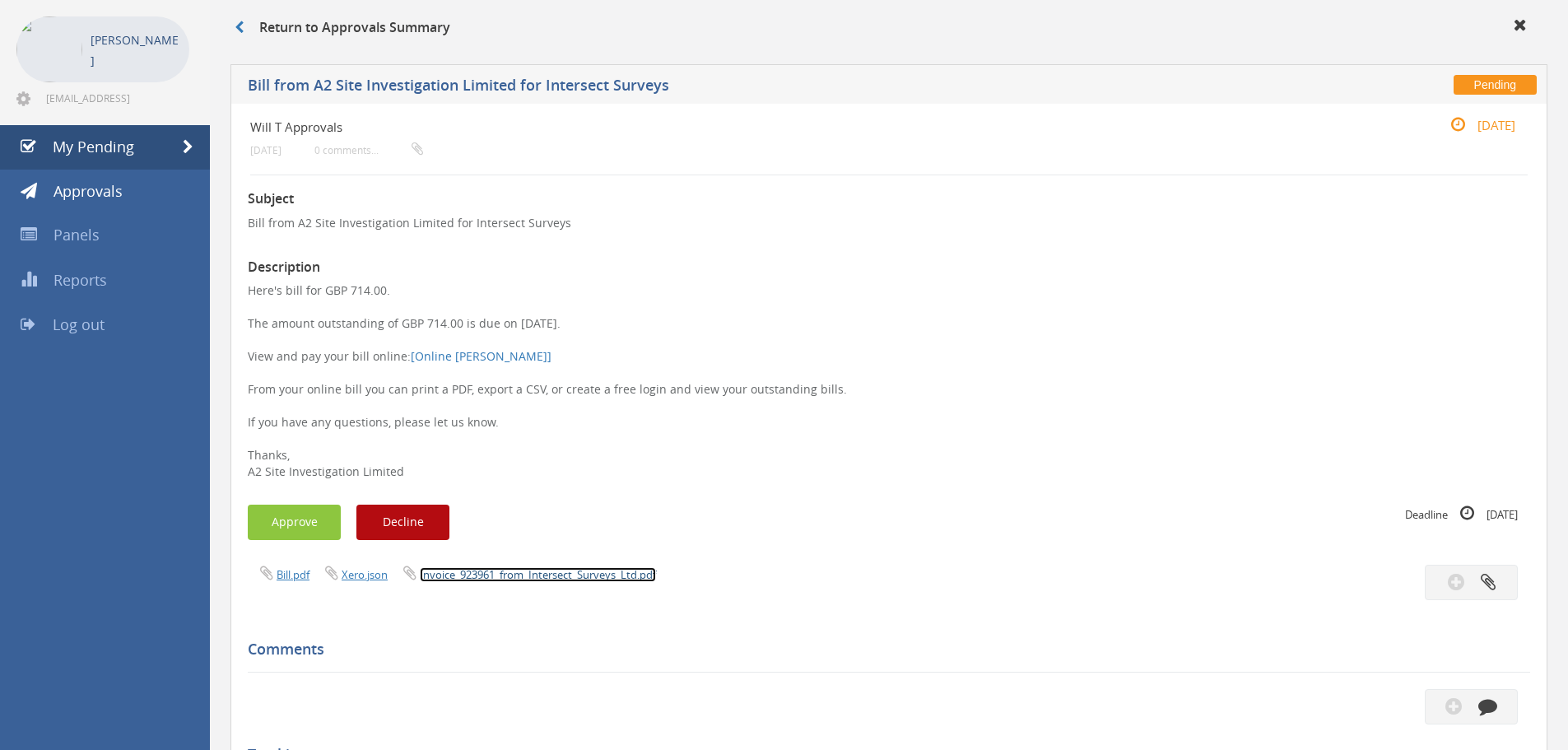
click at [532, 578] on link "Invoice_923961_from_Intersect_Surveys_Ltd.pdf" at bounding box center [538, 574] width 236 height 15
click at [275, 526] on button "Approve" at bounding box center [295, 522] width 93 height 36
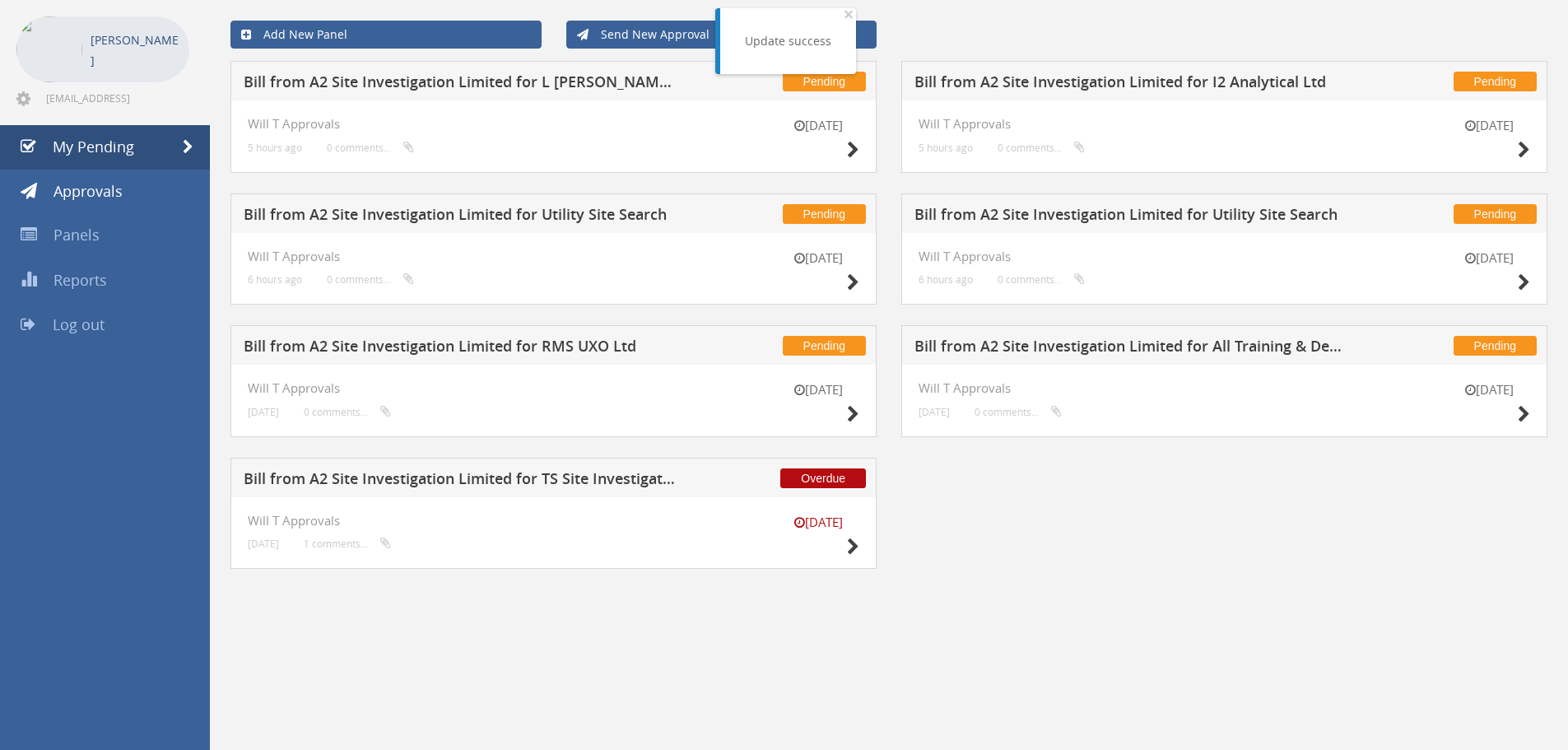
click at [1184, 341] on h5 "Bill from A2 Site Investigation Limited for All Training & Development Ltd" at bounding box center [1131, 348] width 434 height 20
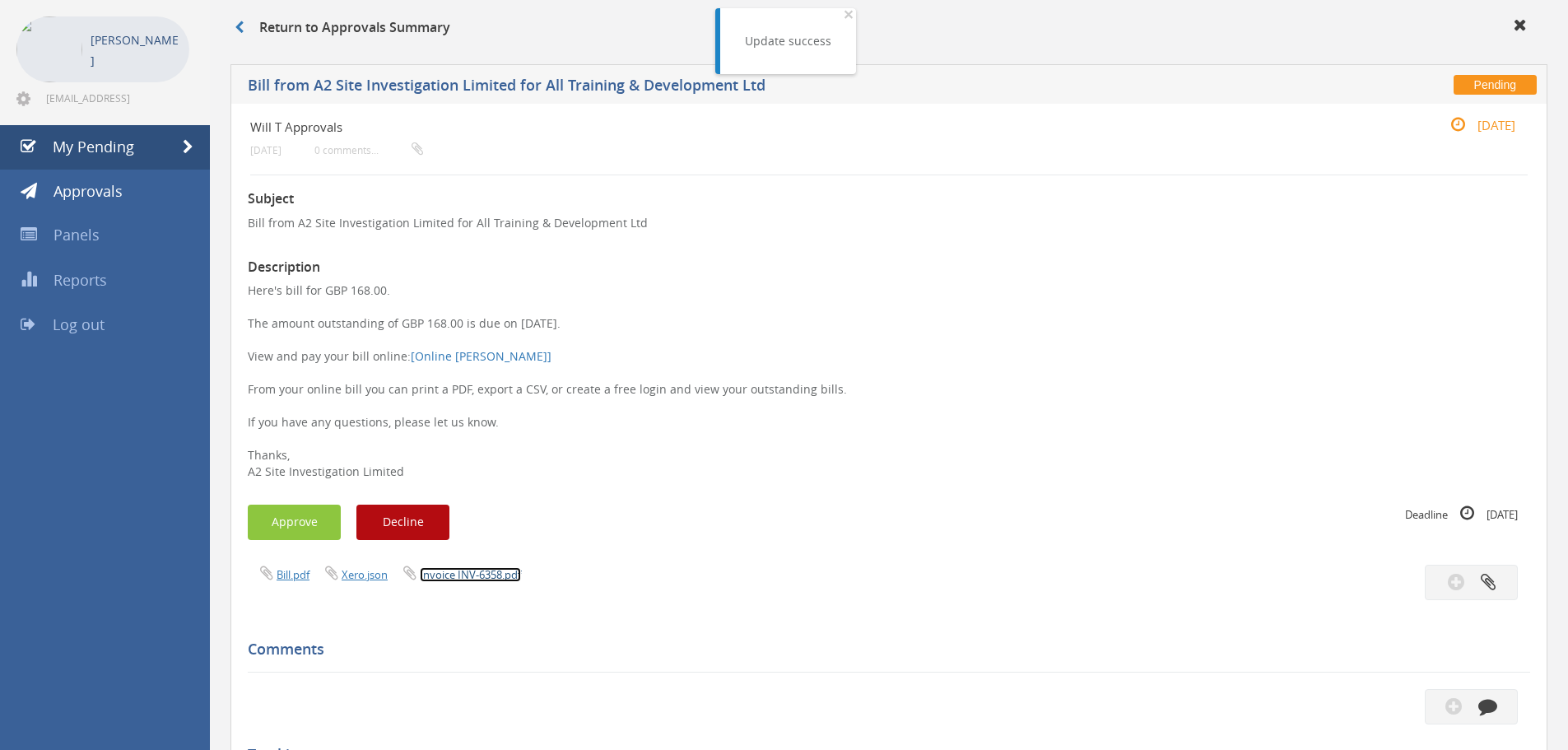
click at [488, 580] on link "Invoice INV-6358.pdf" at bounding box center [470, 574] width 101 height 15
click at [282, 521] on button "Approve" at bounding box center [295, 522] width 93 height 36
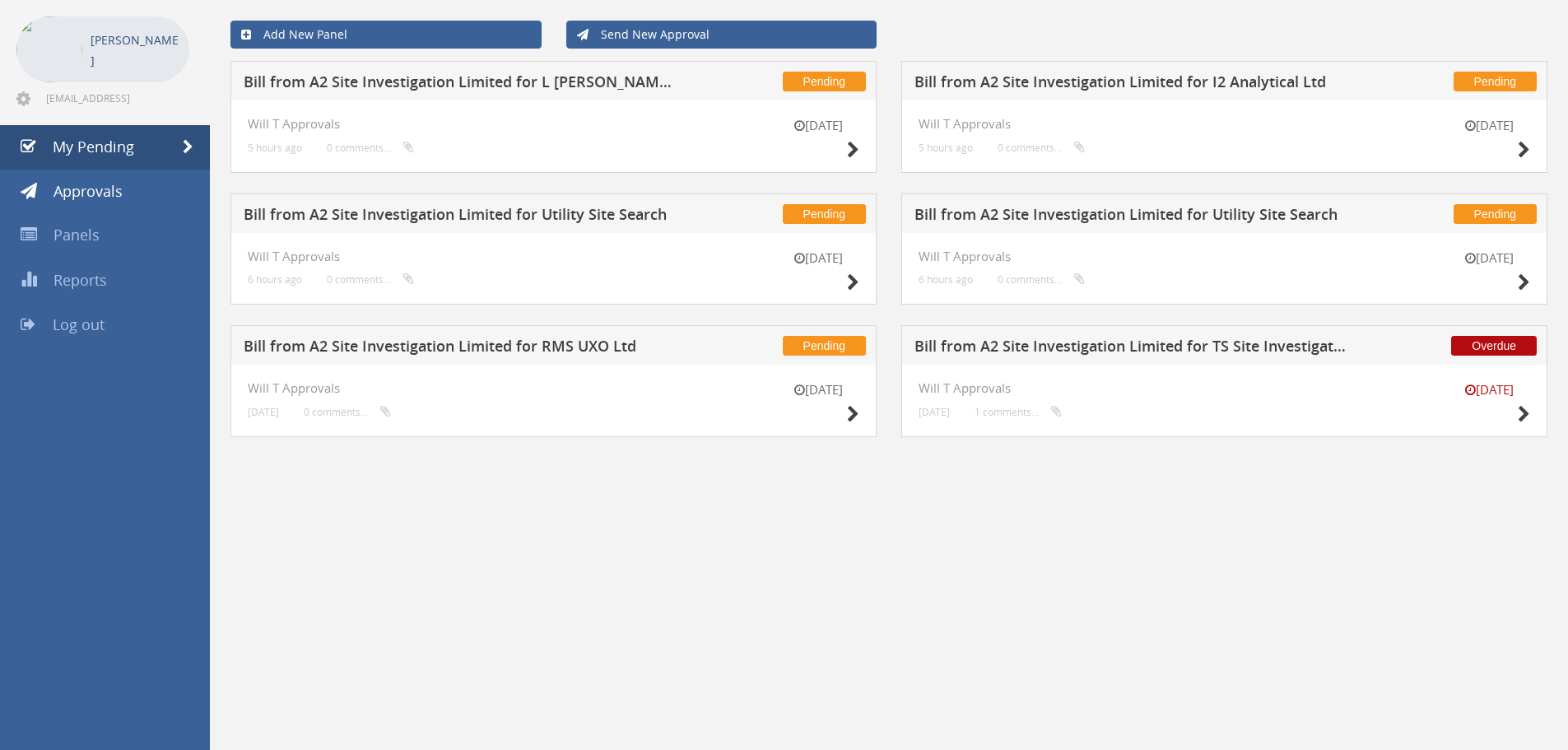
click at [585, 351] on h5 "Bill from A2 Site Investigation Limited for RMS UXO Ltd" at bounding box center [460, 348] width 434 height 20
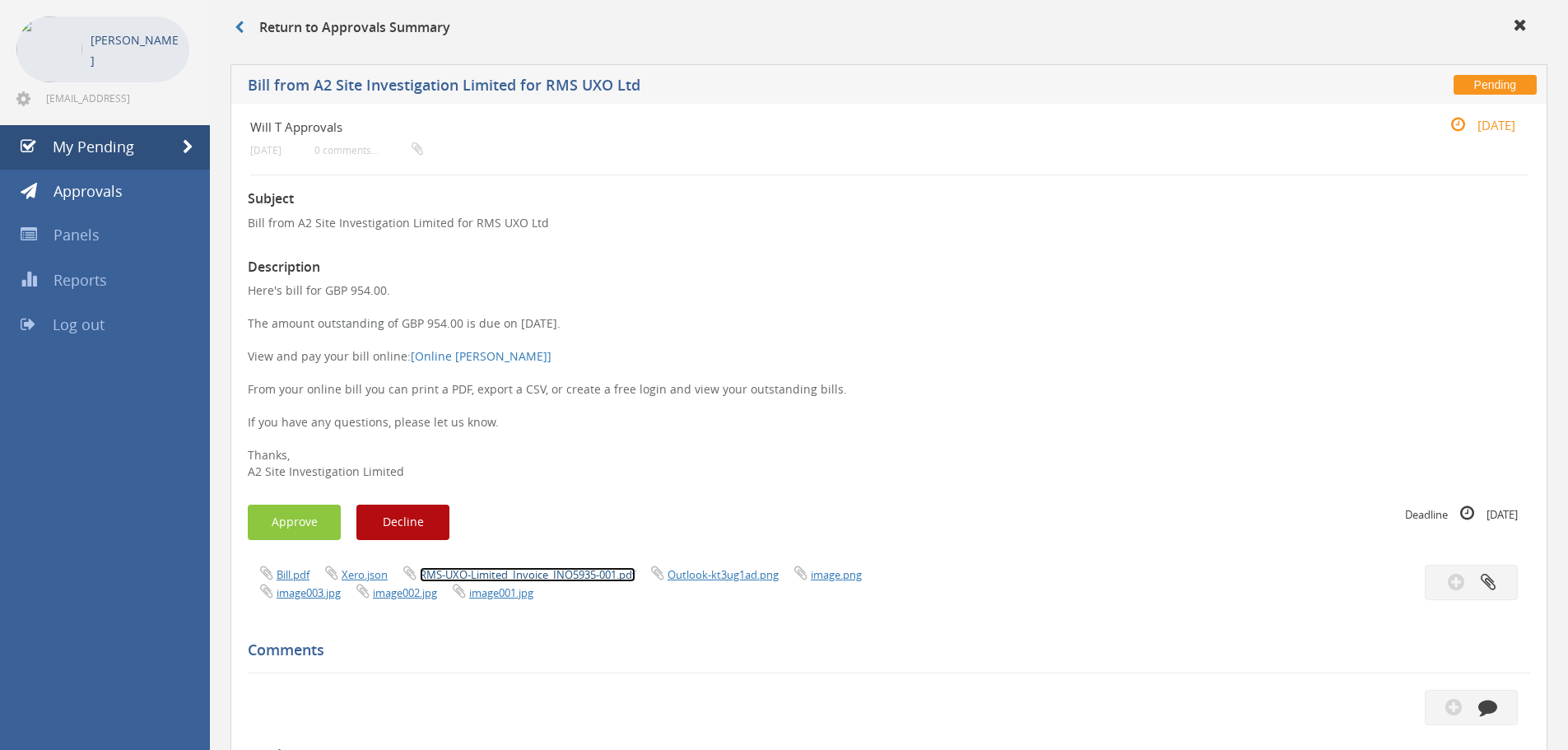
click at [591, 570] on link "RMS-UXO-Limited_Invoice_INO5935-001.pdf" at bounding box center [527, 574] width 215 height 15
click at [309, 520] on button "Approve" at bounding box center [295, 522] width 93 height 36
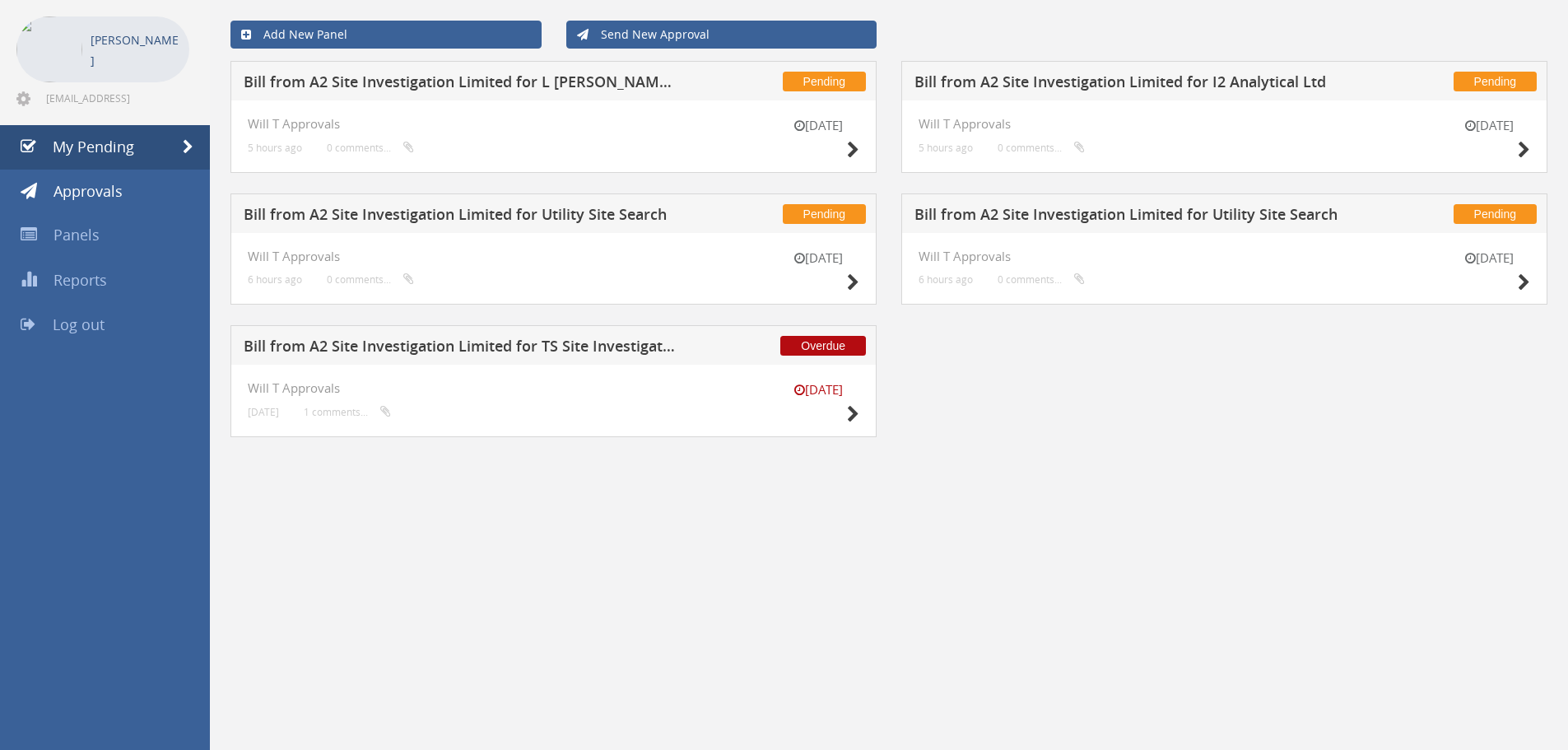
click at [1201, 219] on h5 "Bill from A2 Site Investigation Limited for Utility Site Search" at bounding box center [1131, 216] width 434 height 20
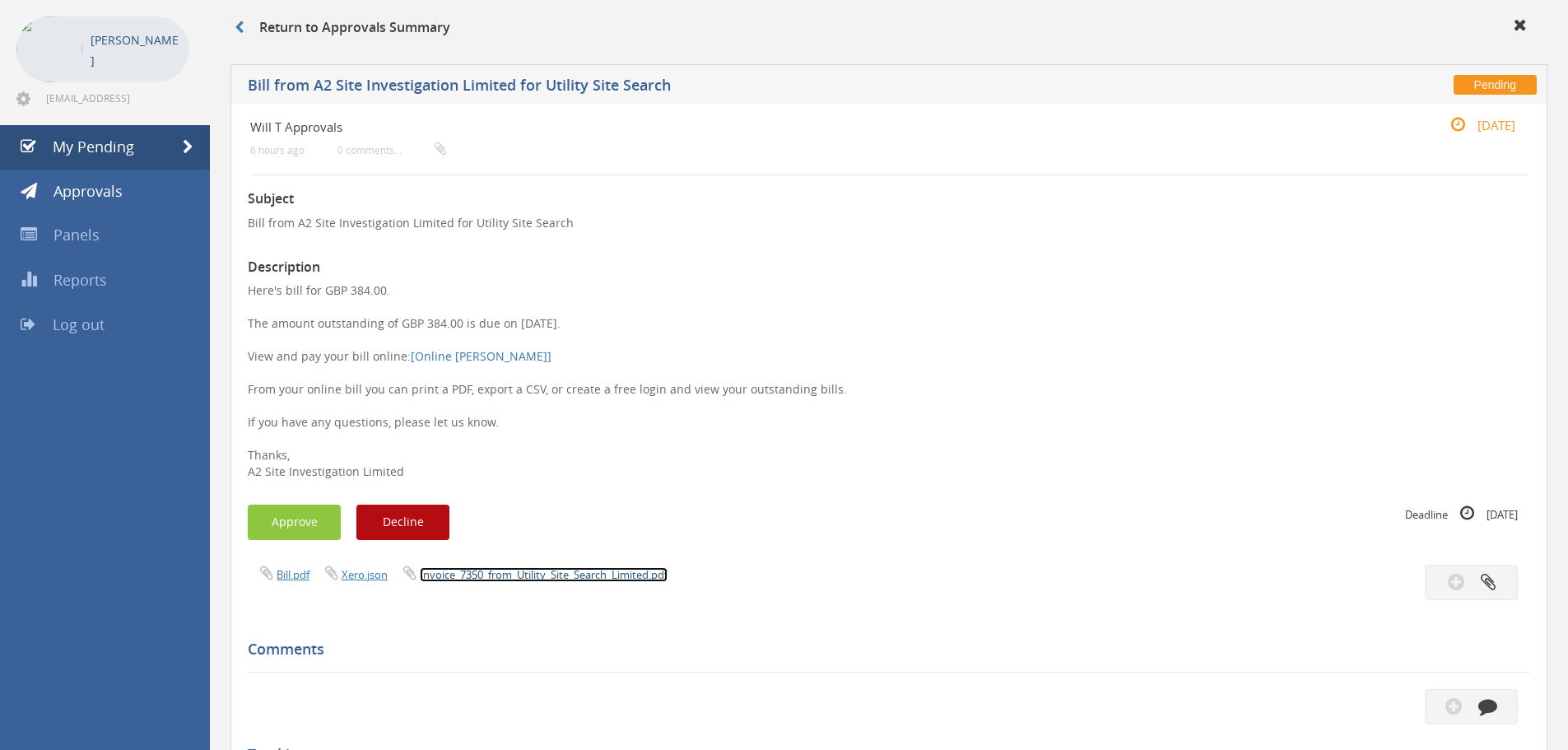
click at [594, 571] on link "Invoice_7350_from_Utility_Site_Search_Limited.pdf" at bounding box center [544, 574] width 248 height 15
click at [308, 521] on button "Approve" at bounding box center [295, 522] width 93 height 36
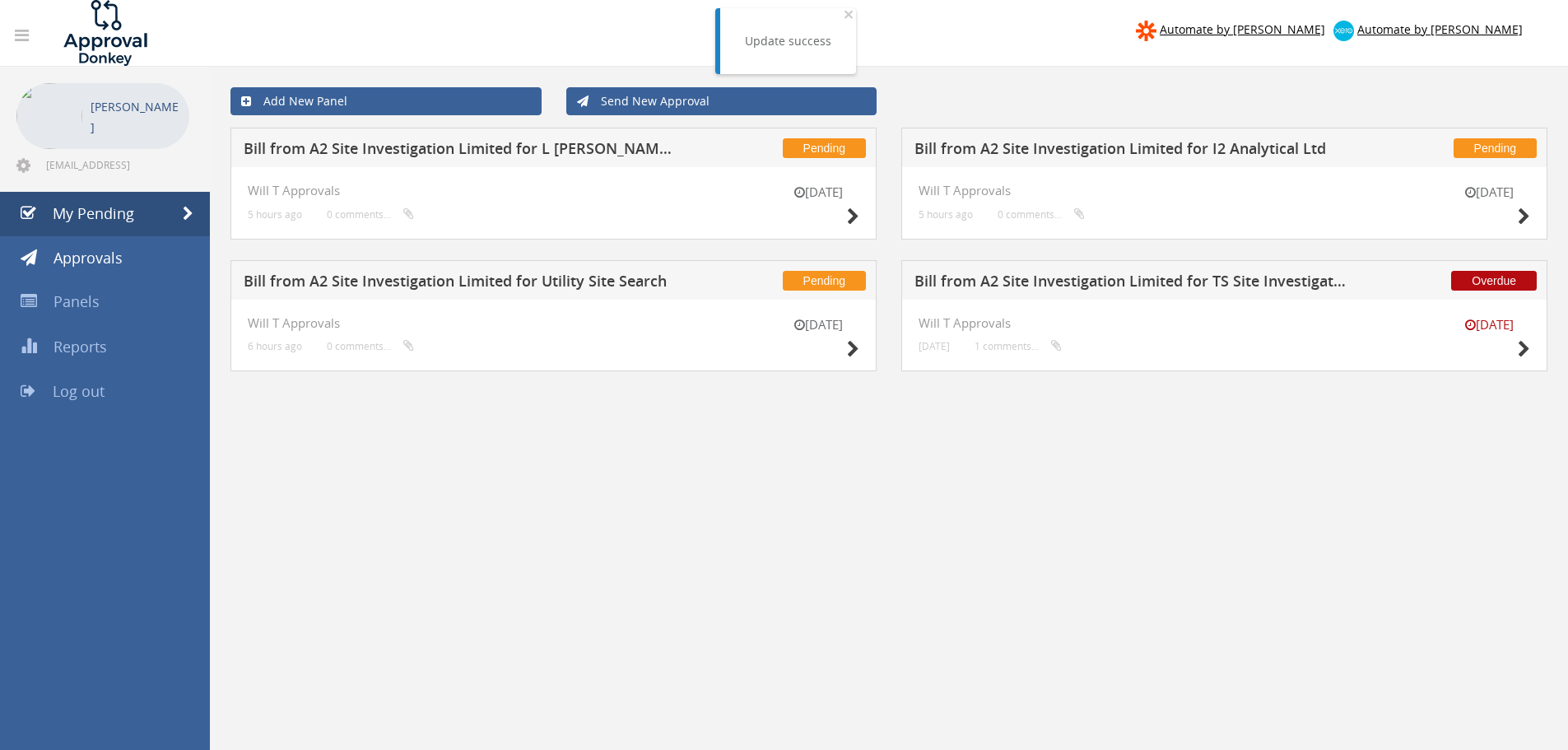
click at [591, 282] on h5 "Bill from A2 Site Investigation Limited for Utility Site Search" at bounding box center [460, 283] width 434 height 20
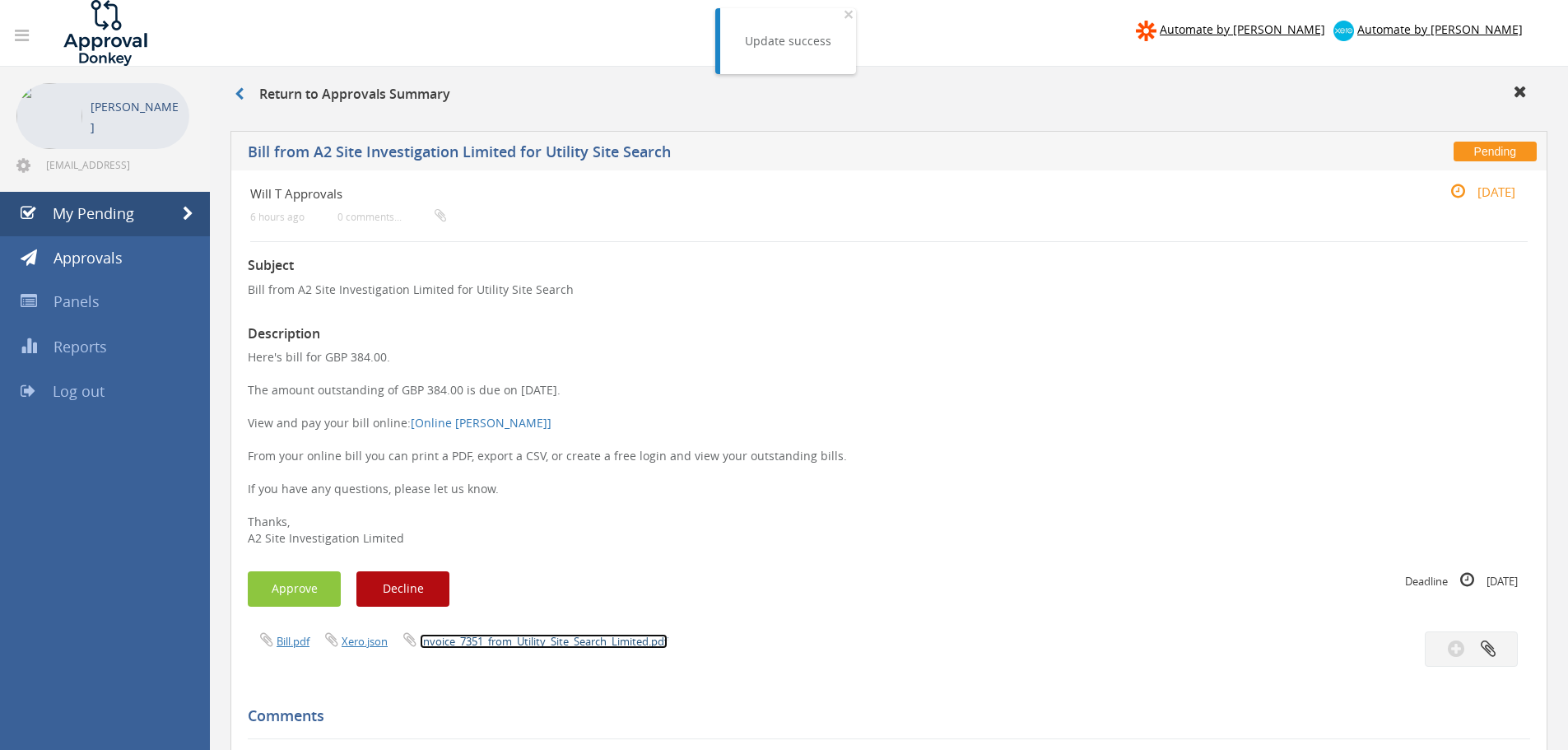
click at [586, 646] on link "Invoice_7351_from_Utility_Site_Search_Limited.pdf" at bounding box center [544, 641] width 248 height 15
click at [283, 575] on button "Approve" at bounding box center [295, 588] width 93 height 36
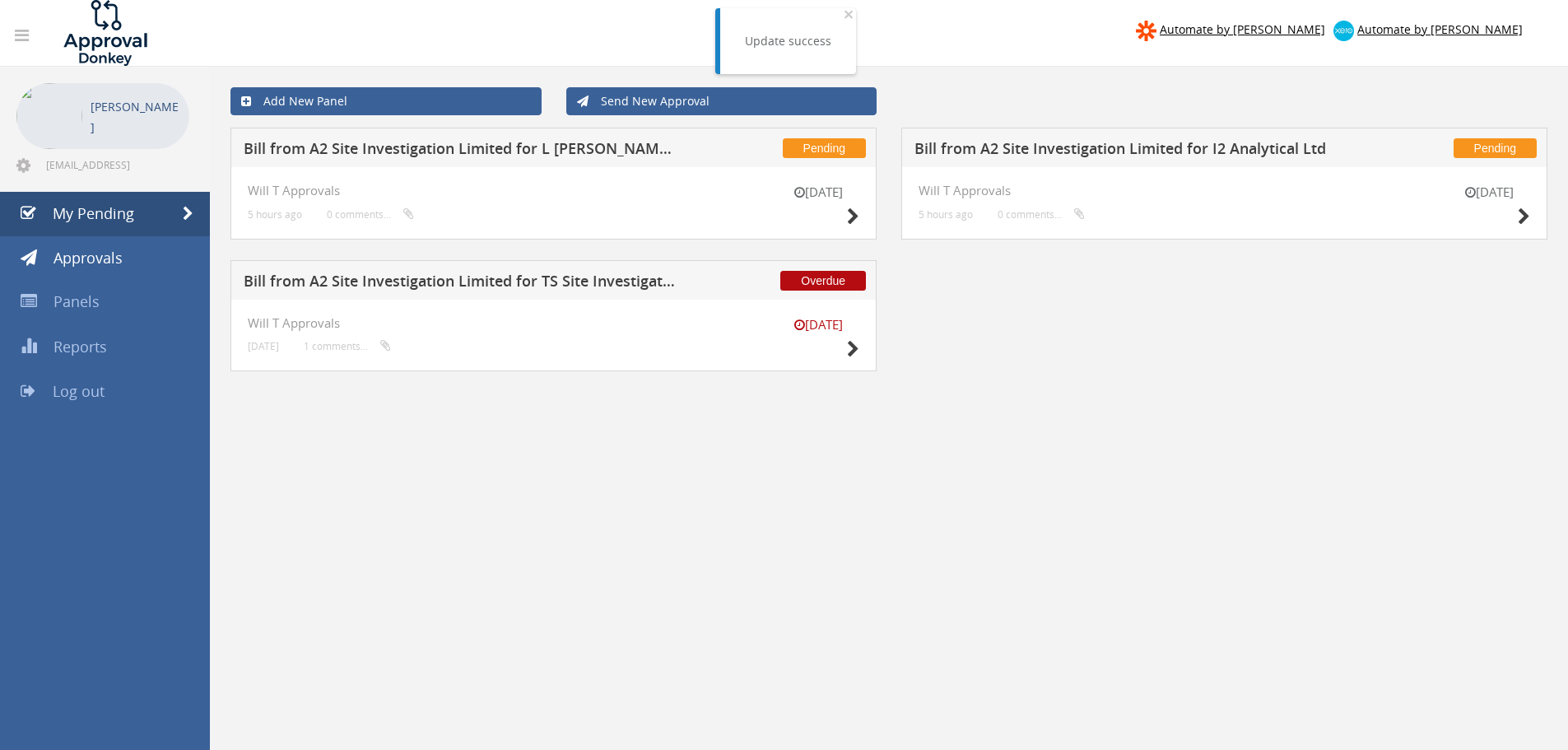
click at [1109, 146] on h5 "Bill from A2 Site Investigation Limited for I2 Analytical Ltd" at bounding box center [1131, 150] width 434 height 20
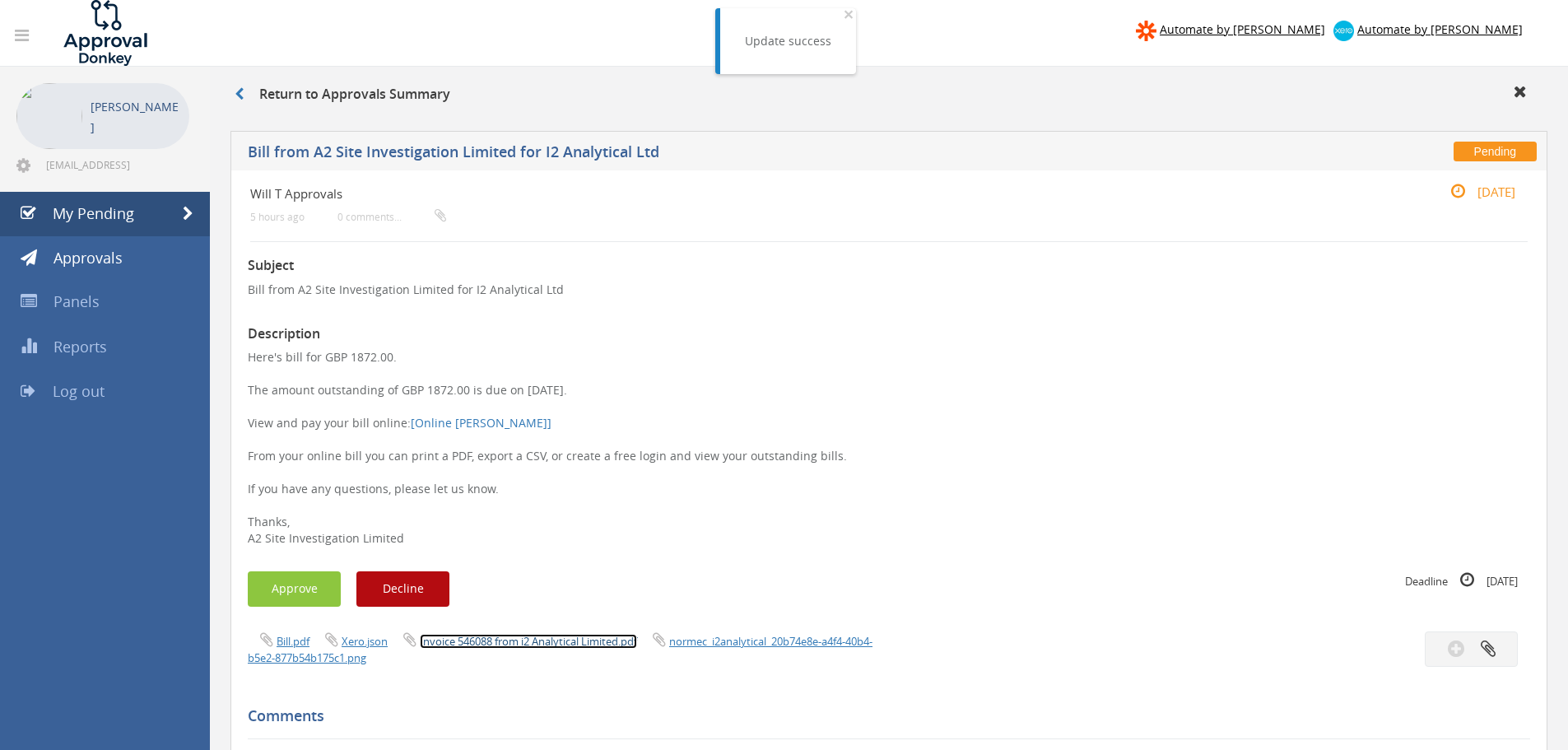
click at [596, 635] on link "Invoice 546088 from i2 Analytical Limited.pdf" at bounding box center [528, 641] width 217 height 15
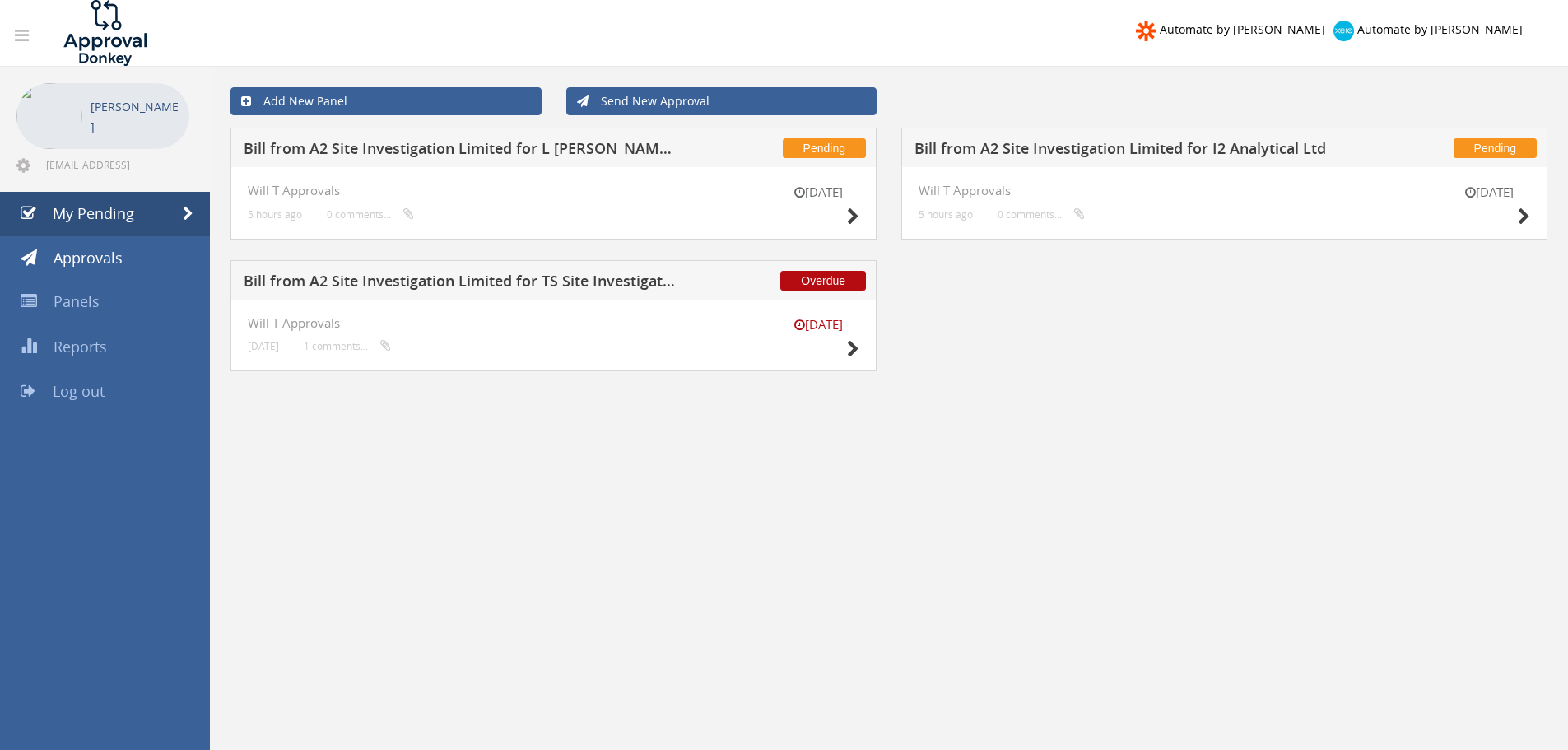
click at [499, 167] on div "Pending Bill from A2 Site Investigation Limited for L [PERSON_NAME] Plant [DATE…" at bounding box center [553, 183] width 646 height 111
click at [499, 160] on h5 "Bill from A2 Site Investigation Limited for L [PERSON_NAME] Plant" at bounding box center [460, 150] width 434 height 20
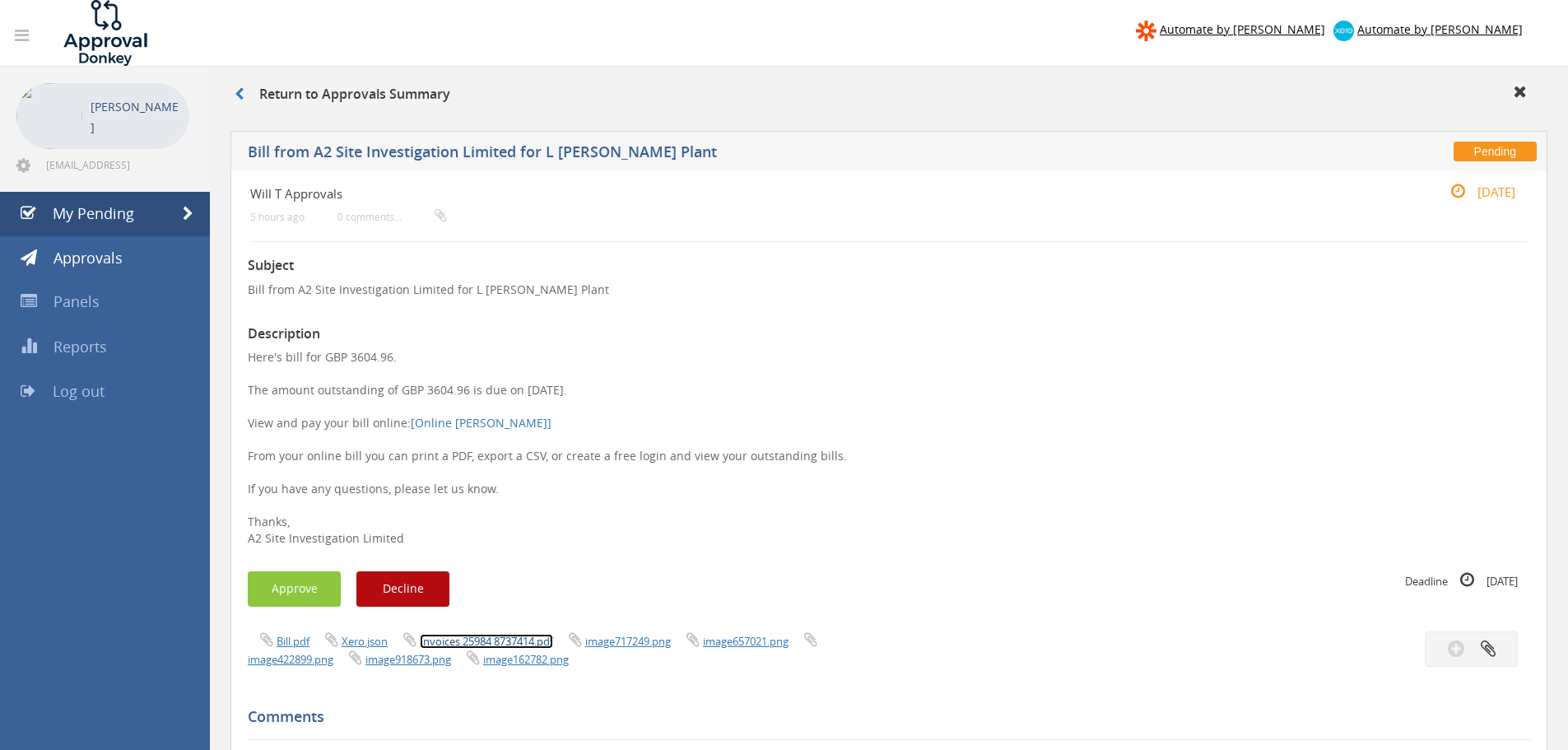
click at [544, 641] on link "Invoices 25984 8737414.pdf" at bounding box center [486, 641] width 134 height 15
